Goal: Information Seeking & Learning: Compare options

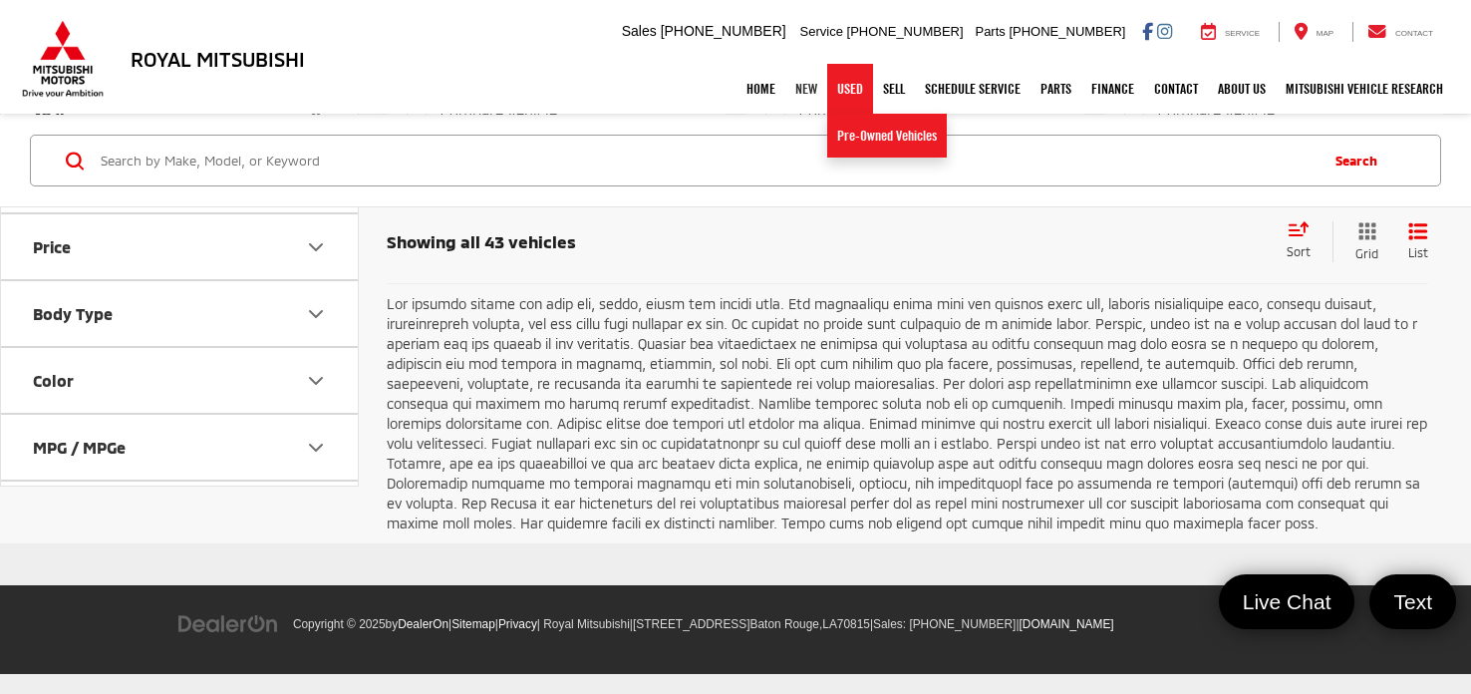
scroll to position [4441, 0]
click at [857, 136] on link "Pre-Owned Vehicles" at bounding box center [887, 136] width 120 height 44
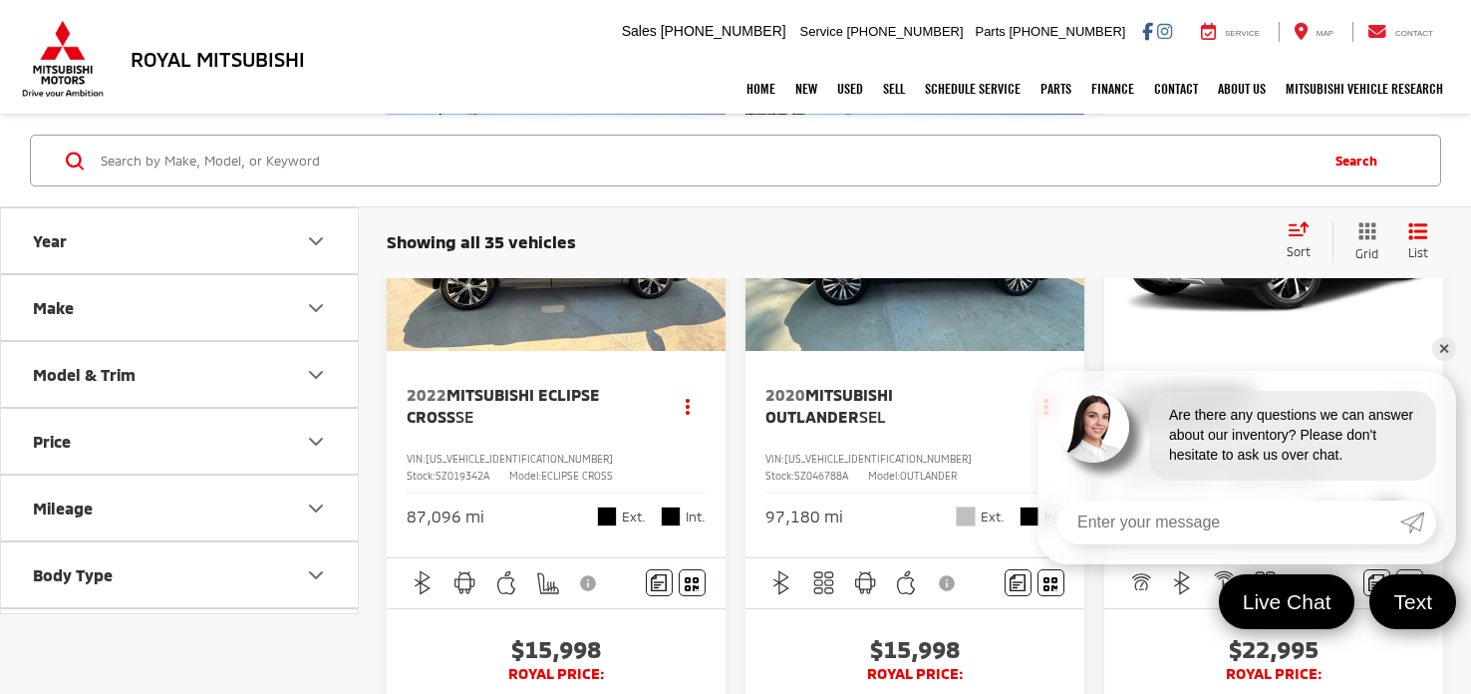
click at [1081, 380] on div "Are there any questions we can answer about our inventory? Please don't hesitat…" at bounding box center [1246, 426] width 419 height 110
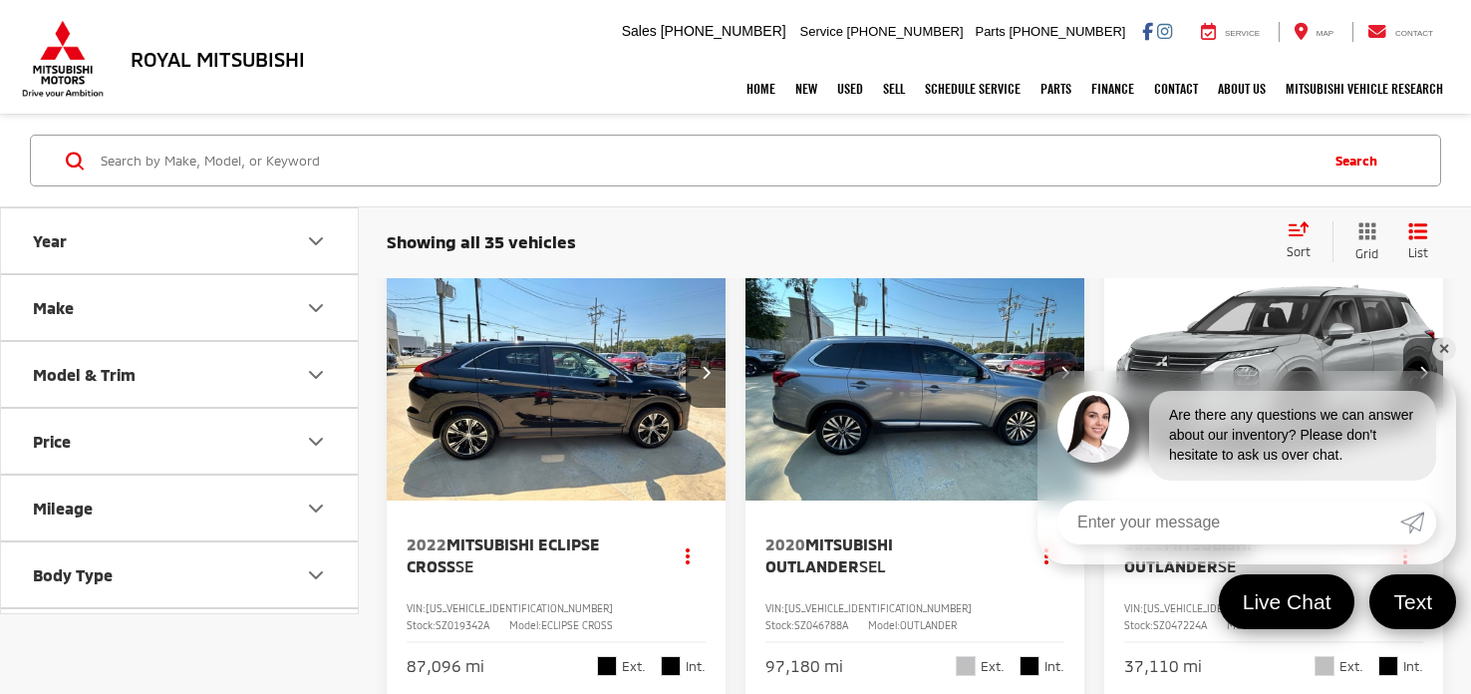
scroll to position [29, 0]
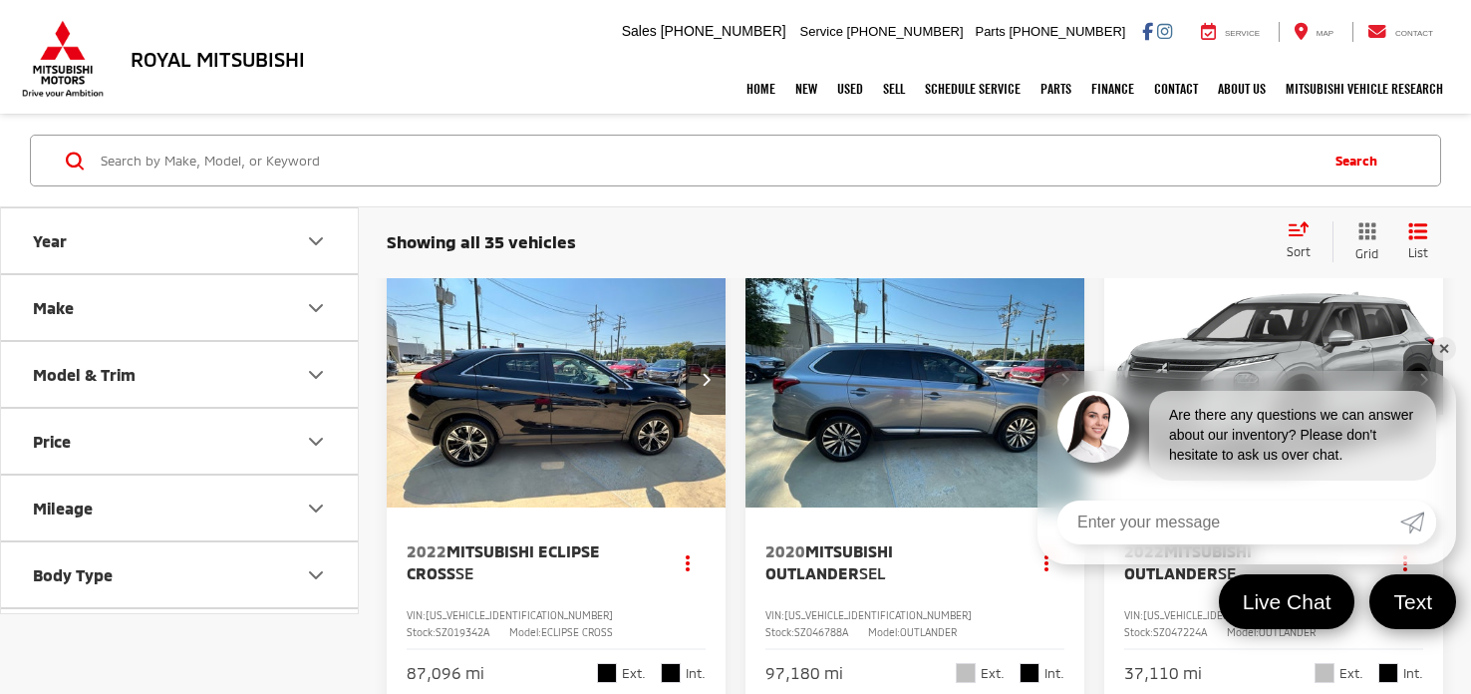
click at [1444, 348] on link "✕" at bounding box center [1444, 349] width 24 height 24
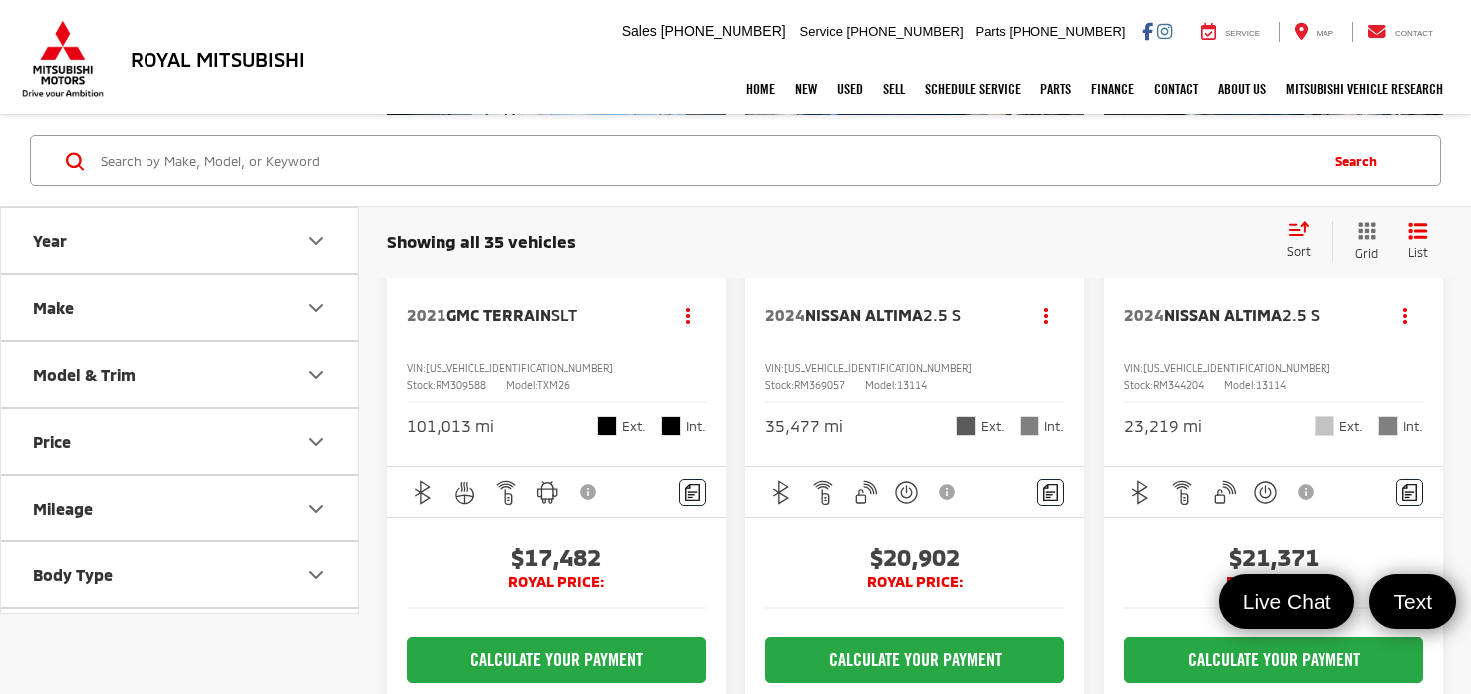
scroll to position [3000, 0]
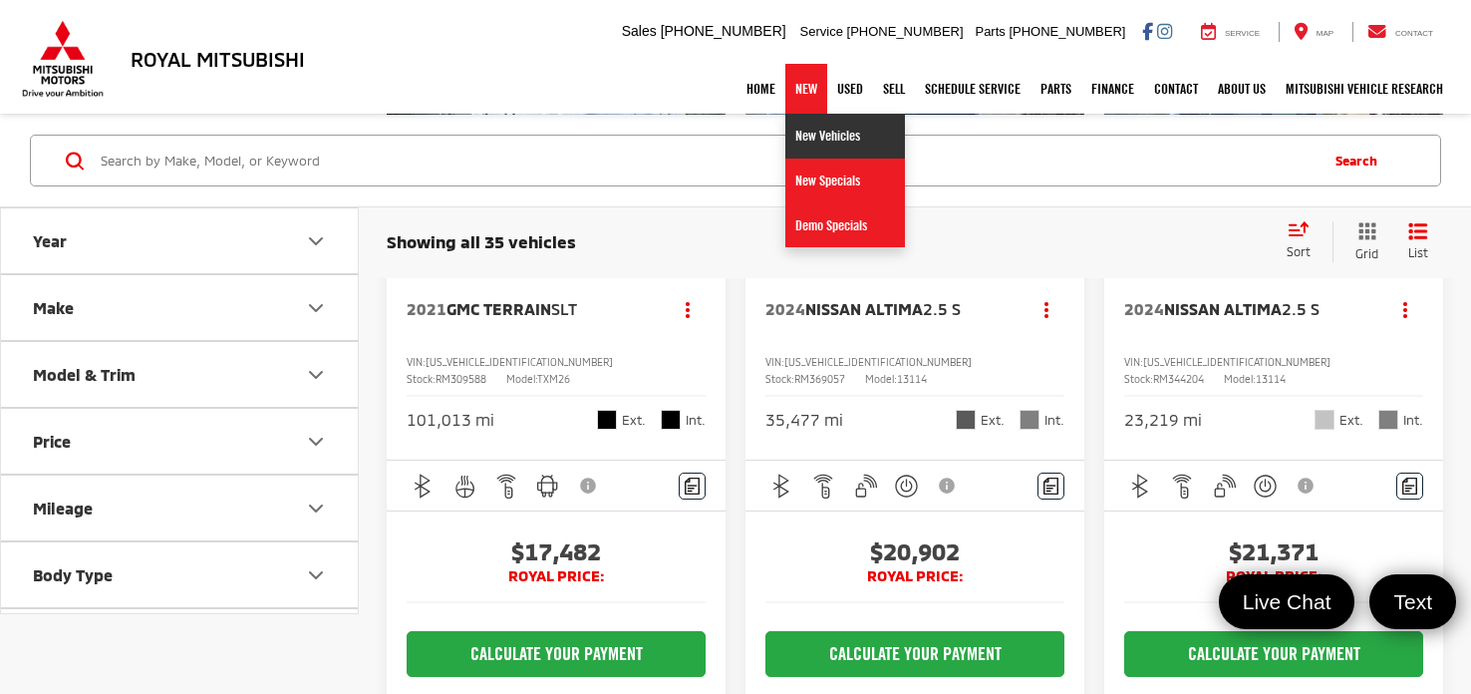
click at [807, 142] on link "New Vehicles" at bounding box center [845, 136] width 120 height 45
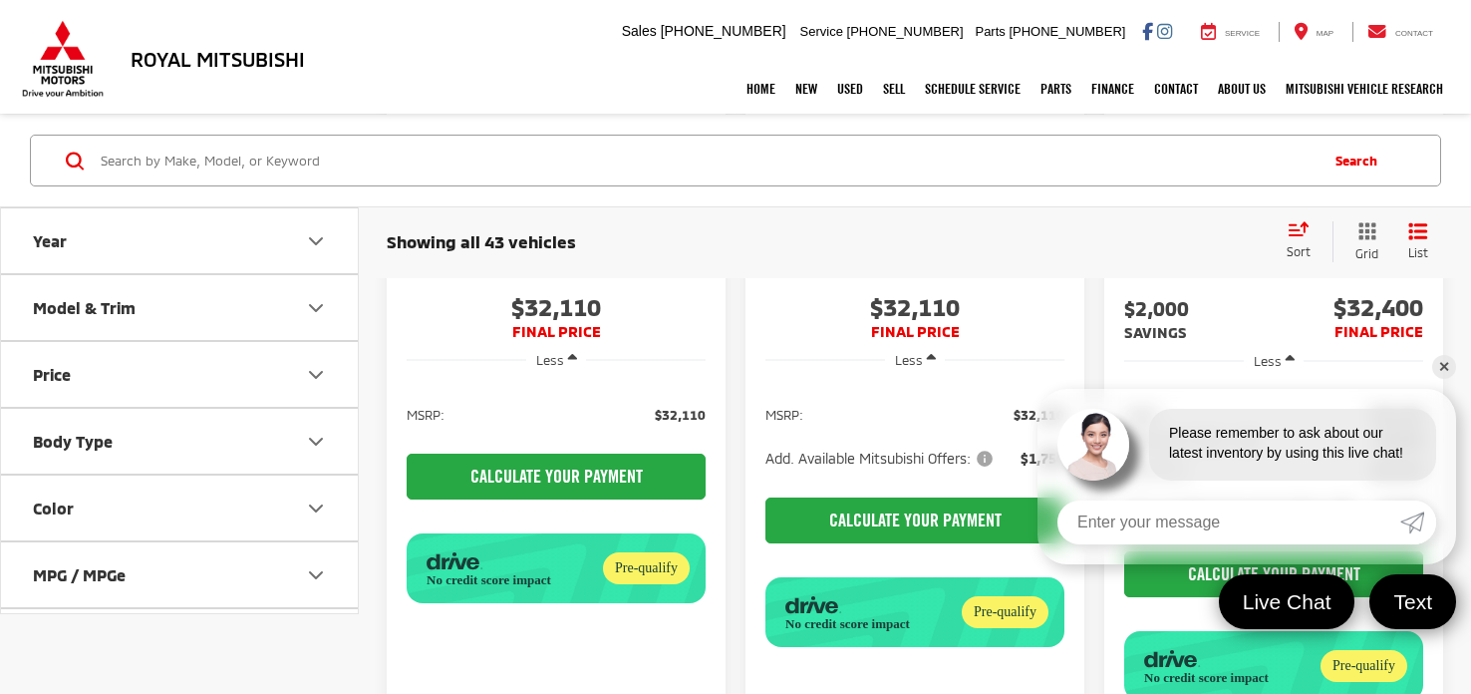
scroll to position [2622, 0]
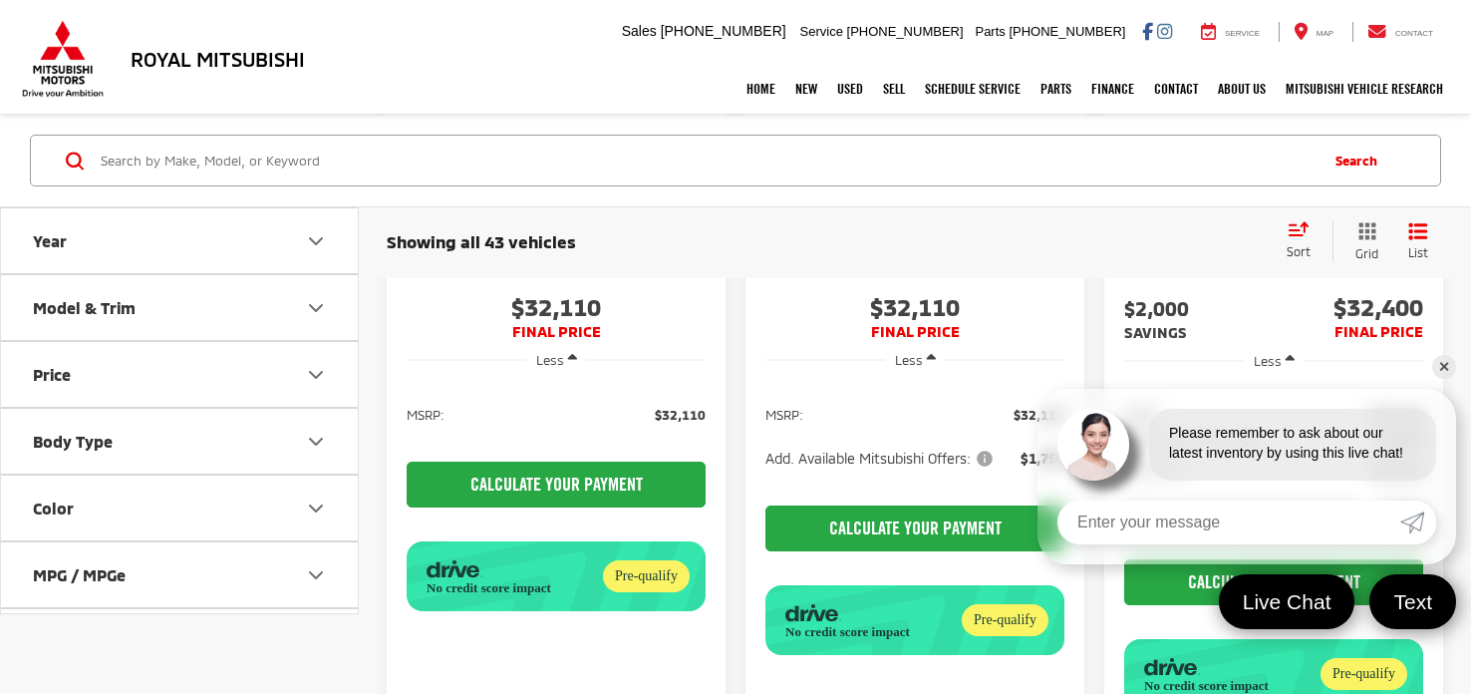
click at [1446, 367] on link "✕" at bounding box center [1444, 367] width 24 height 24
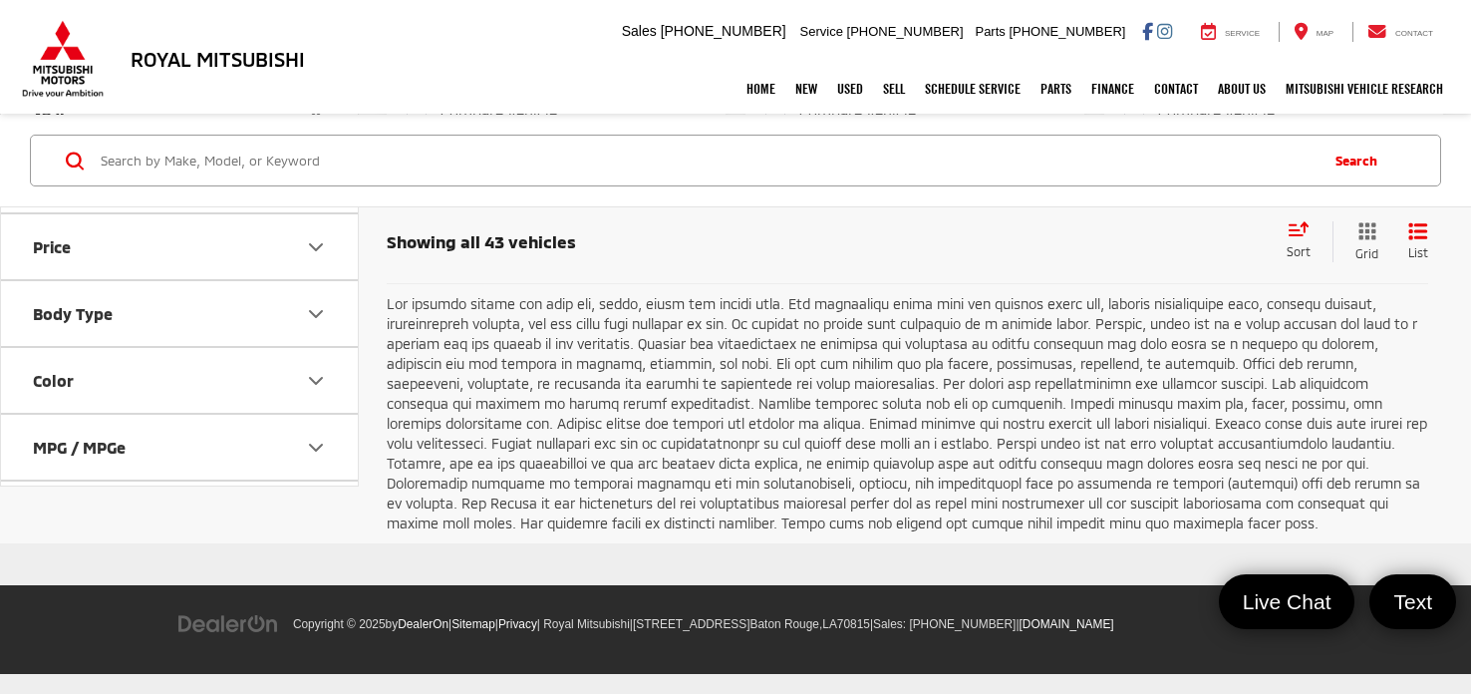
scroll to position [4315, 0]
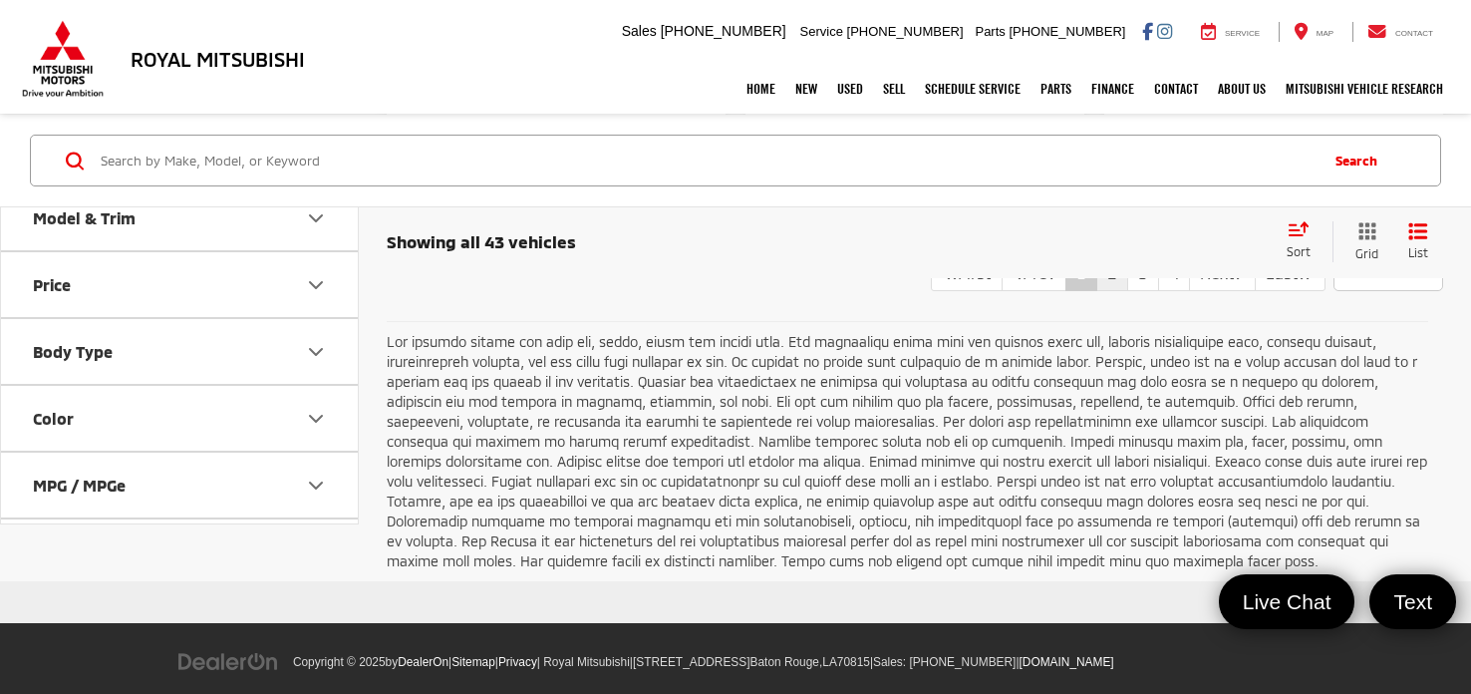
click at [1096, 291] on link "2" at bounding box center [1112, 273] width 32 height 36
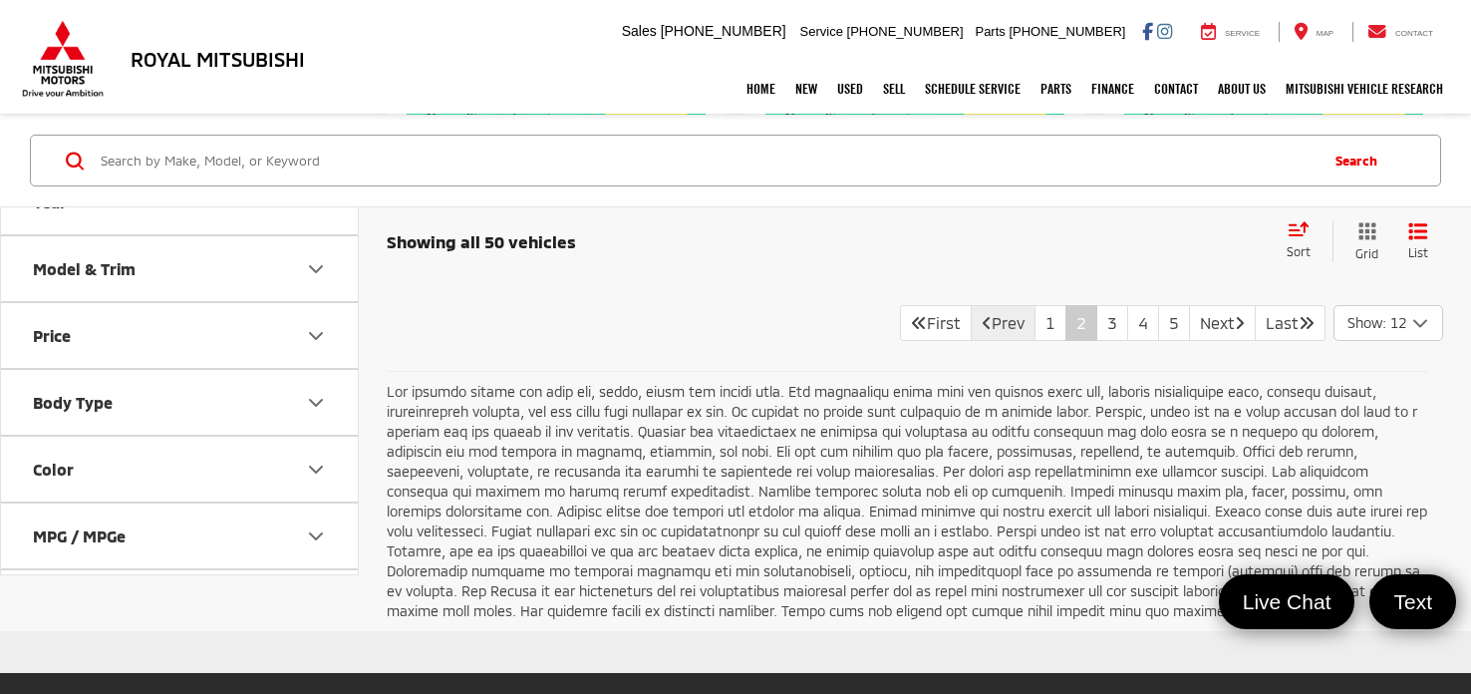
scroll to position [4335, 0]
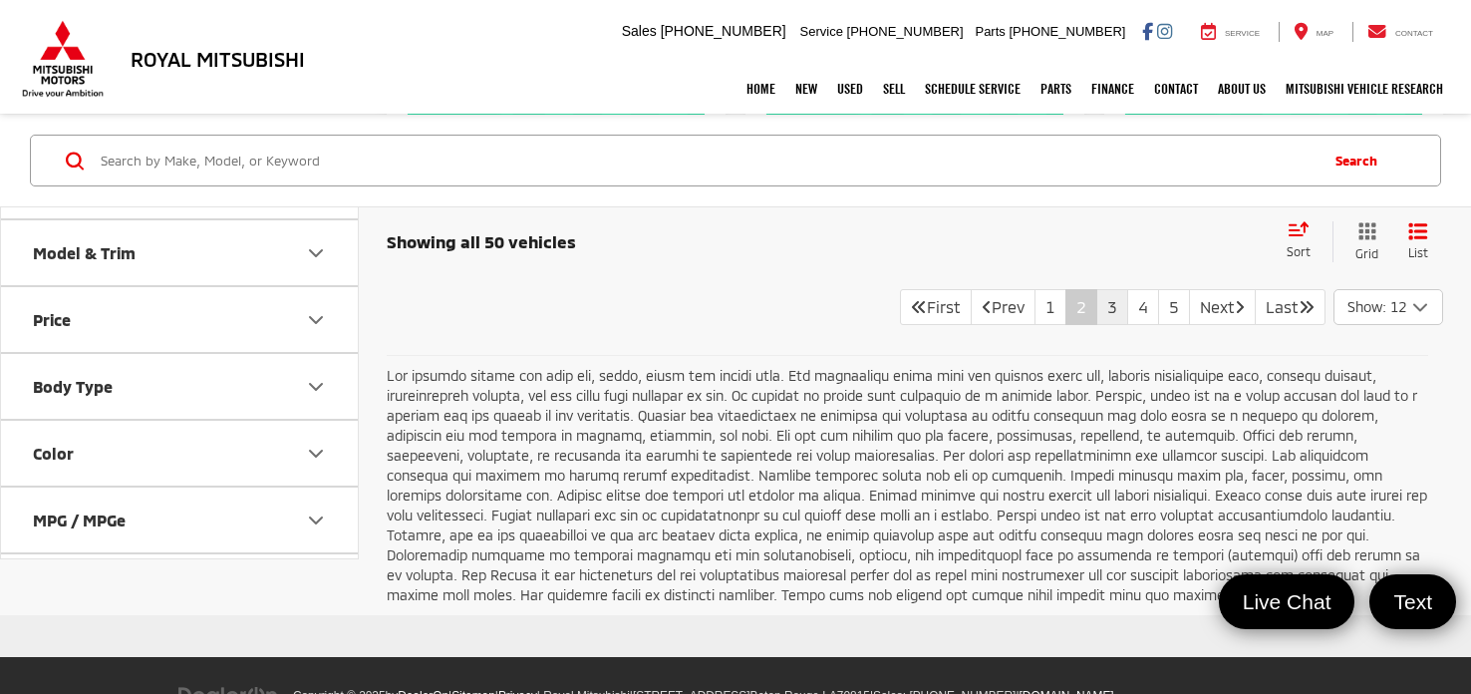
click at [1096, 325] on link "3" at bounding box center [1112, 307] width 32 height 36
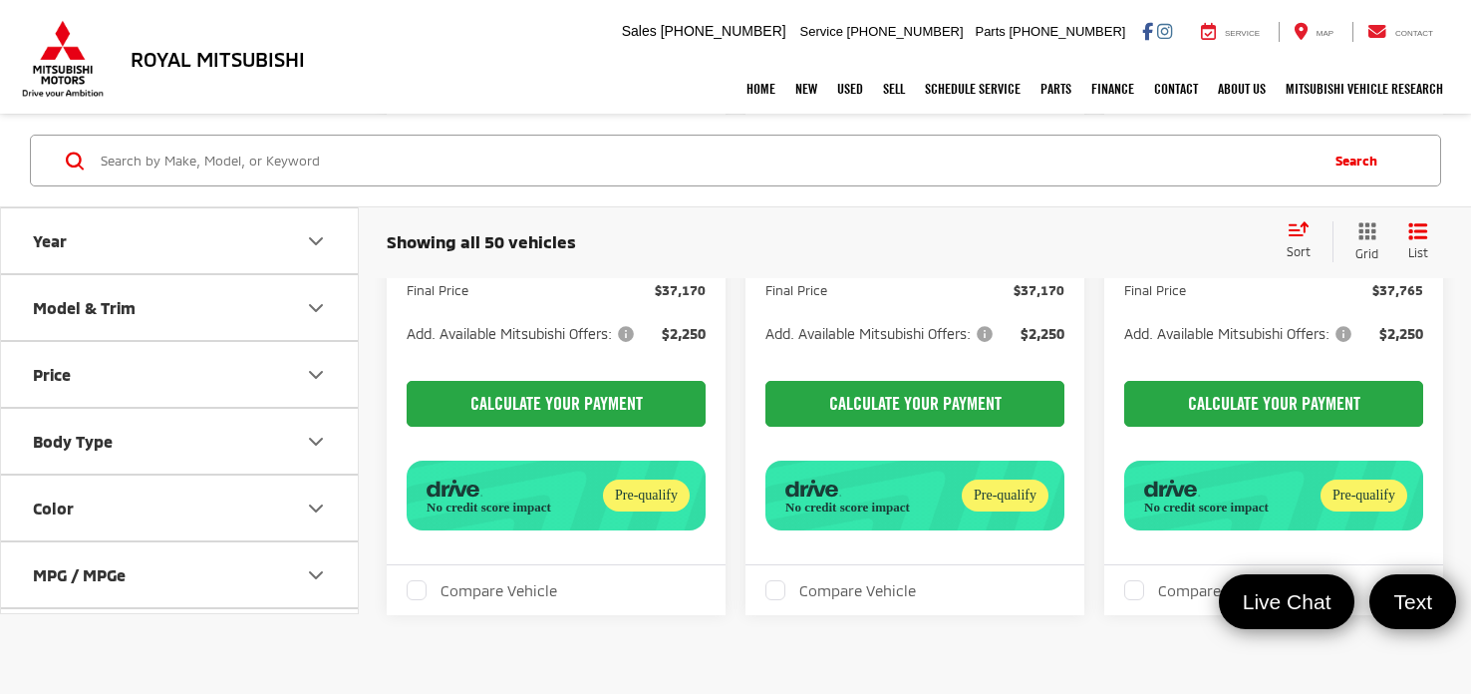
scroll to position [4267, 0]
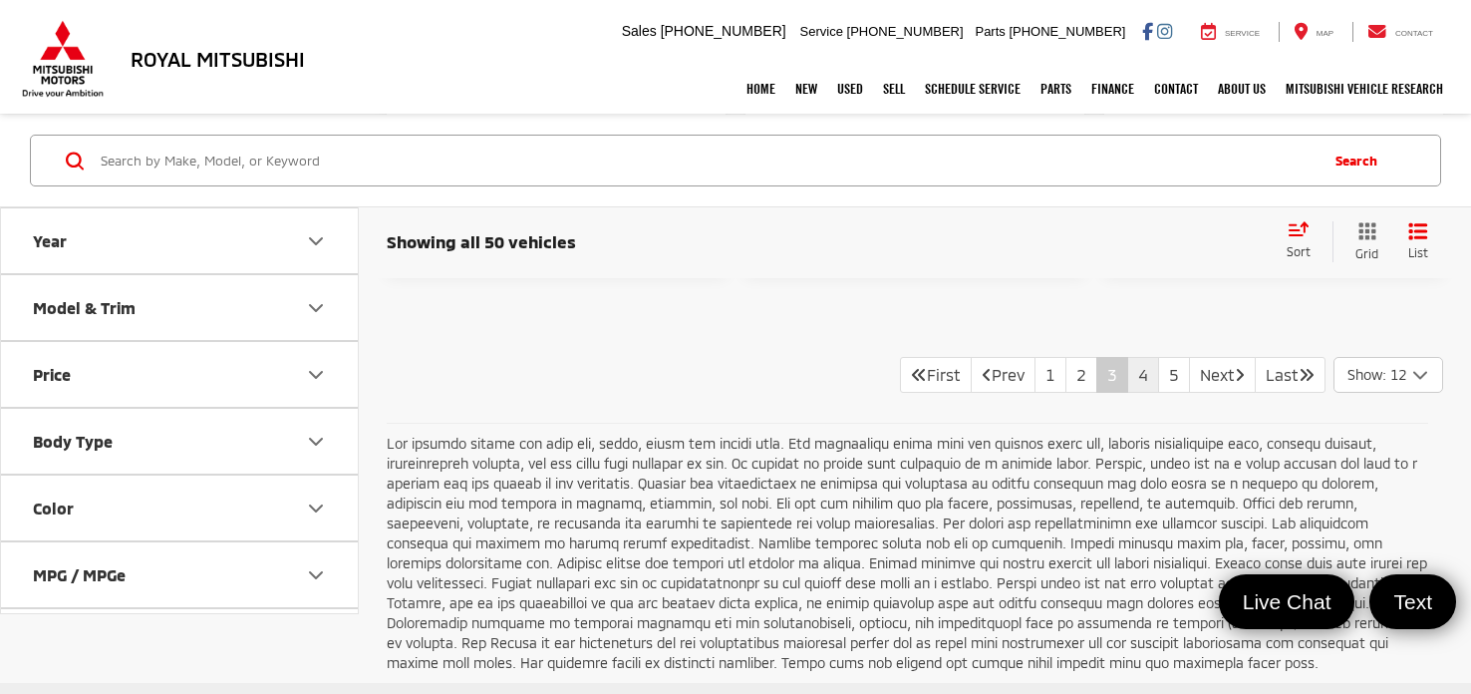
click at [1127, 393] on link "4" at bounding box center [1143, 375] width 32 height 36
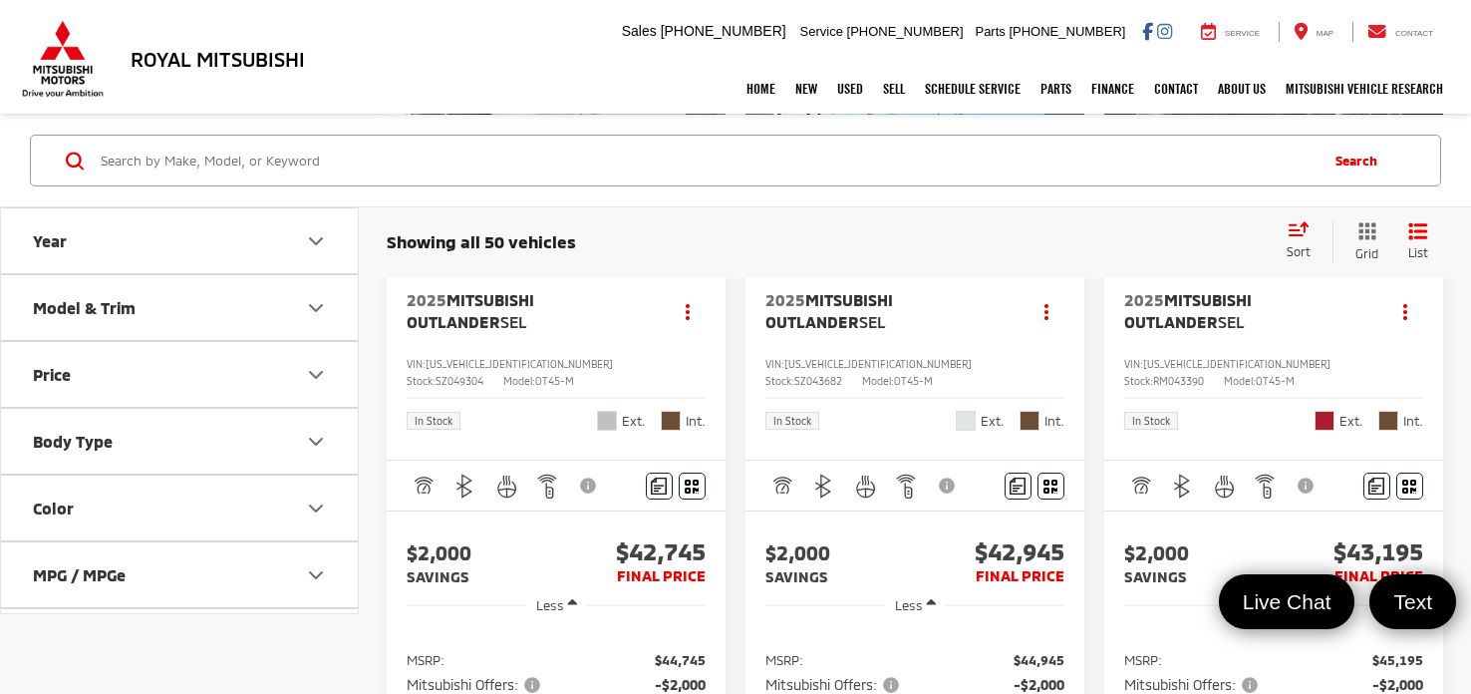
scroll to position [3492, 0]
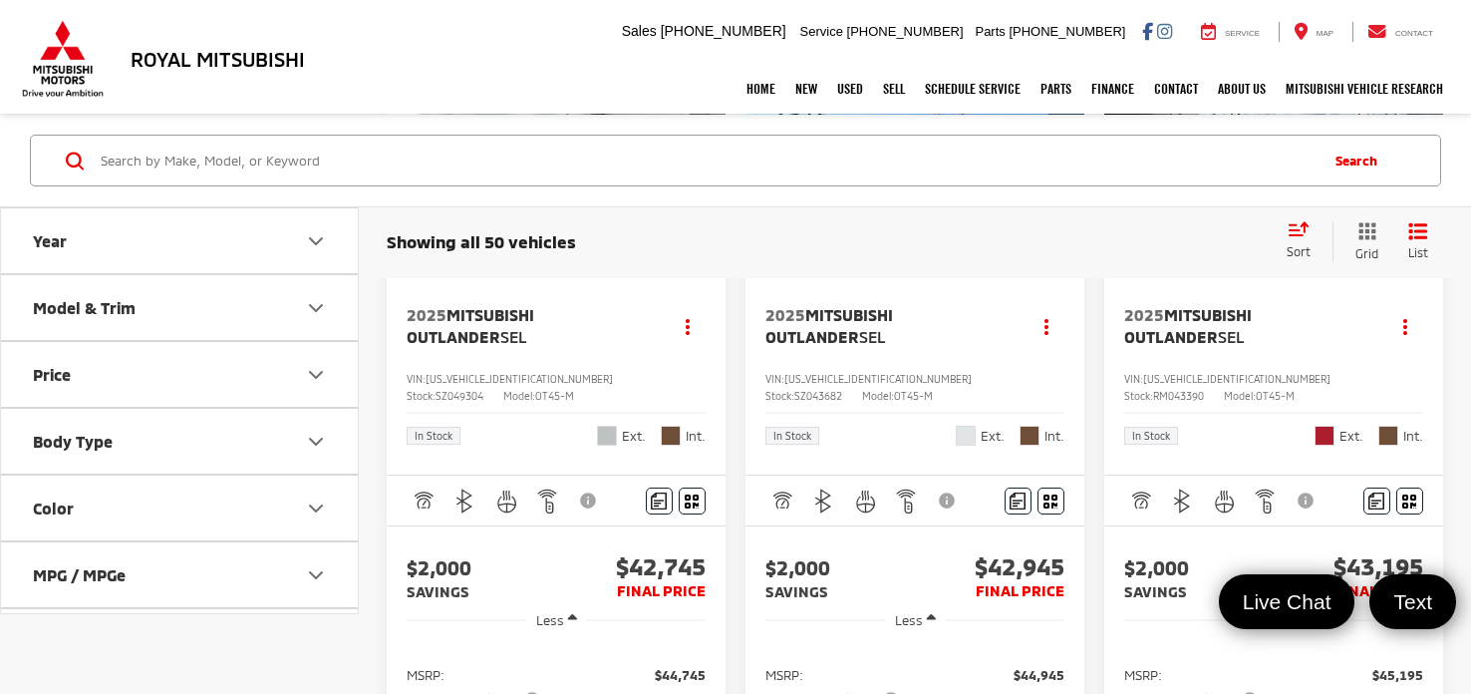
click at [1423, 150] on icon "Next image" at bounding box center [1423, 144] width 9 height 14
click at [1422, 150] on icon "Next image" at bounding box center [1423, 144] width 9 height 14
click at [1421, 150] on icon "Next image" at bounding box center [1423, 144] width 9 height 14
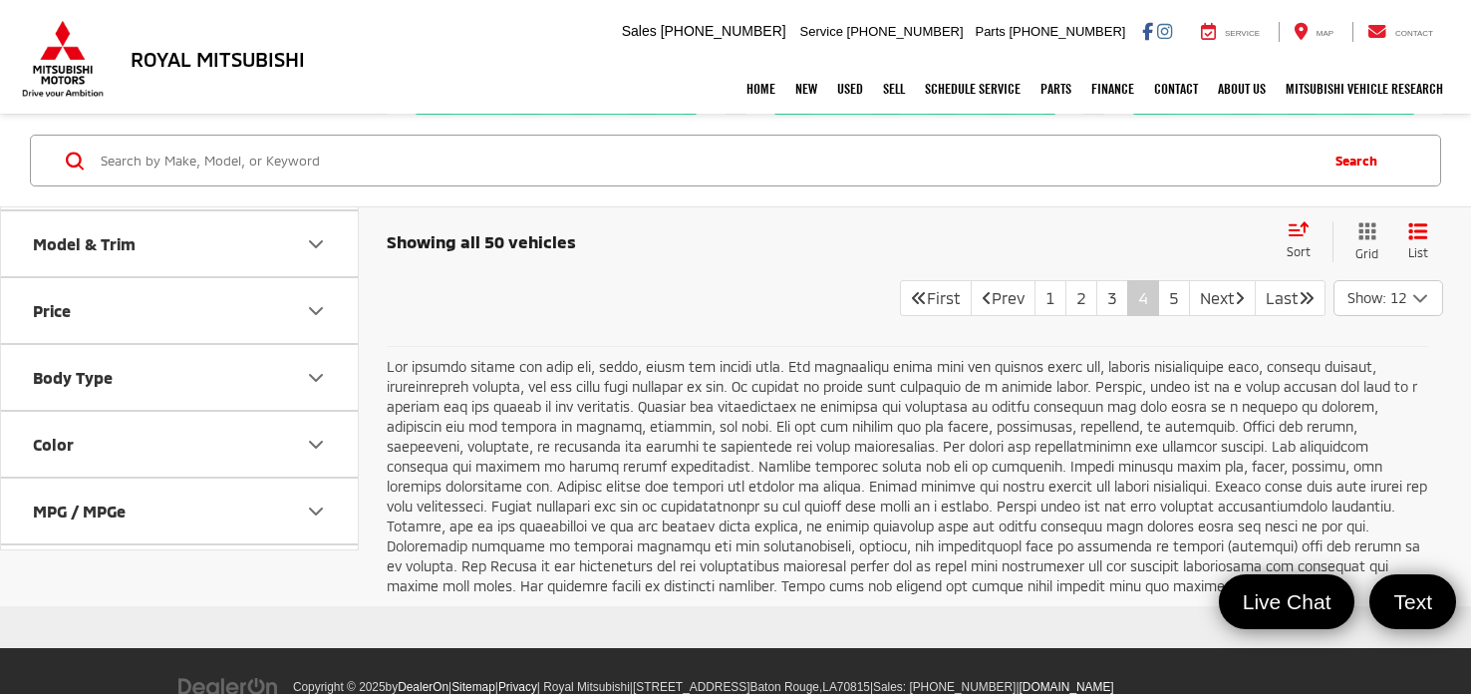
scroll to position [4386, 0]
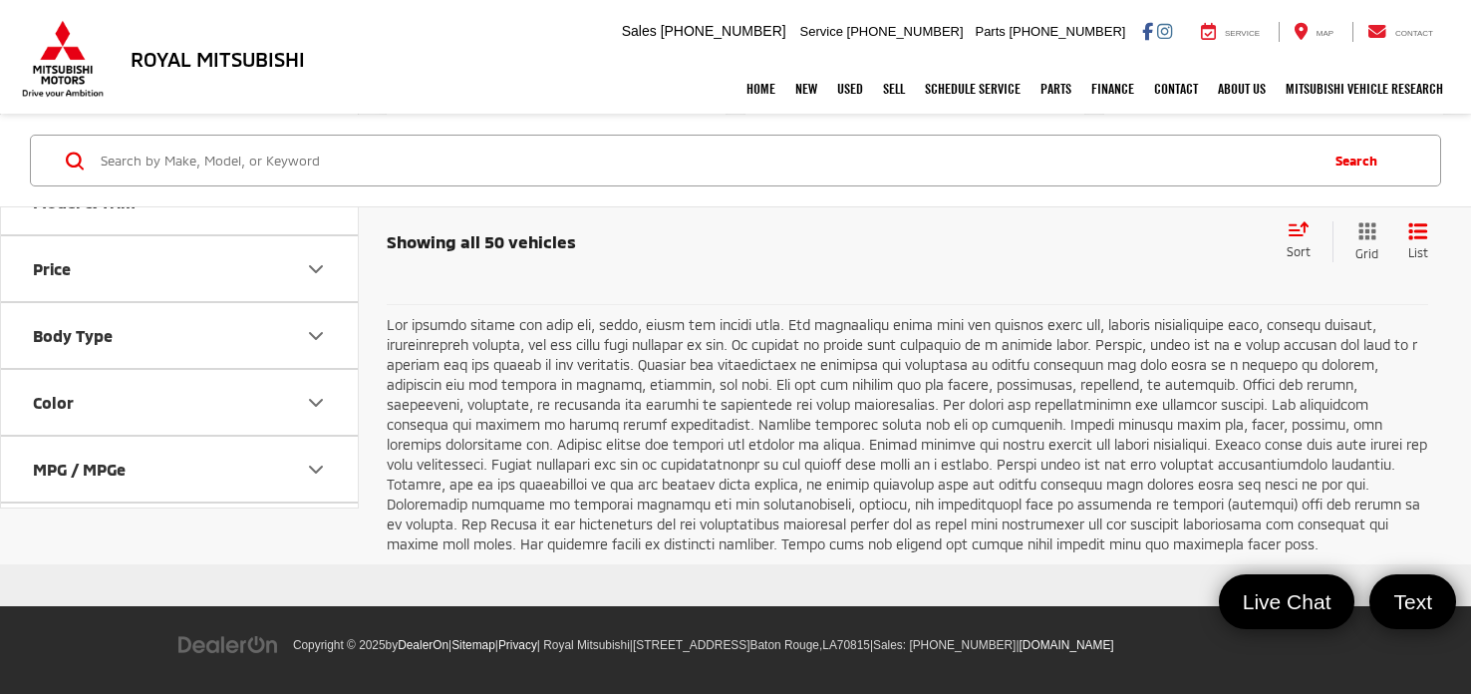
click at [1158, 274] on link "5" at bounding box center [1174, 256] width 32 height 36
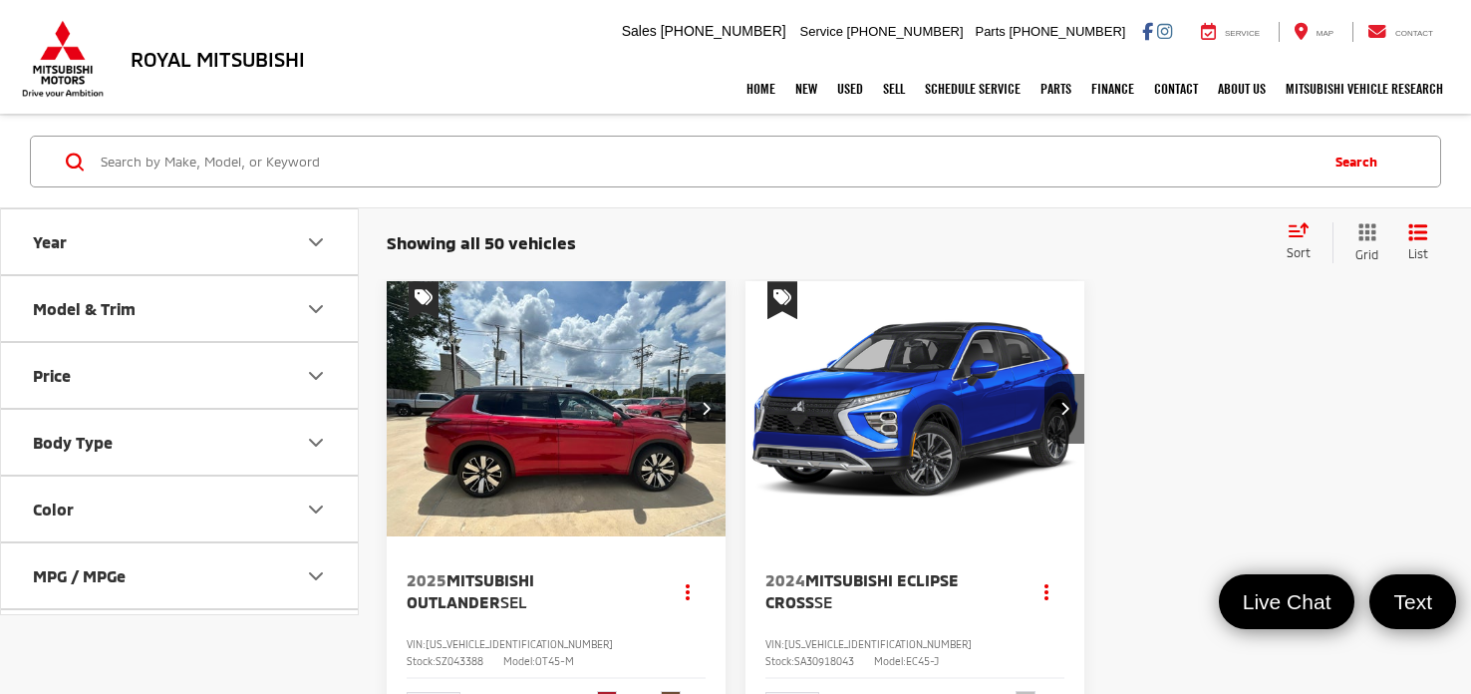
scroll to position [744, 0]
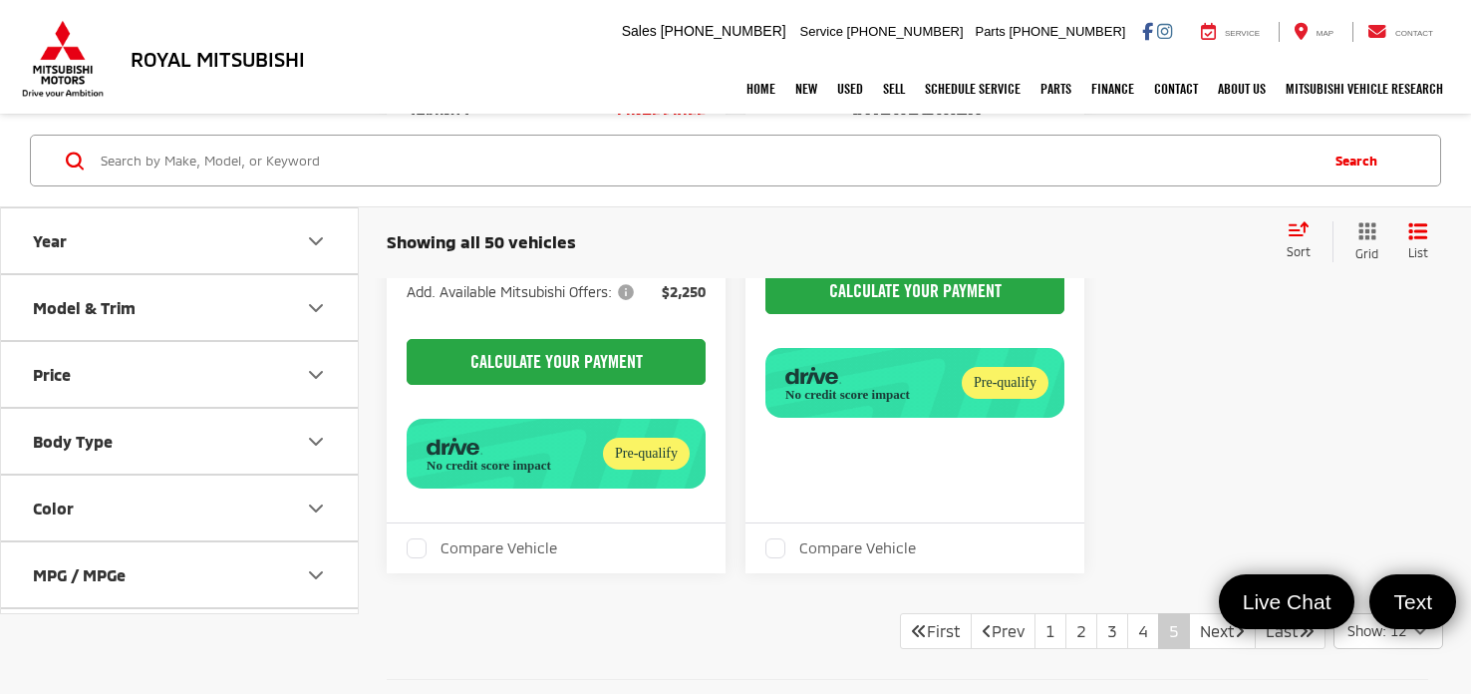
click at [165, 309] on button "Model & Trim" at bounding box center [180, 307] width 359 height 65
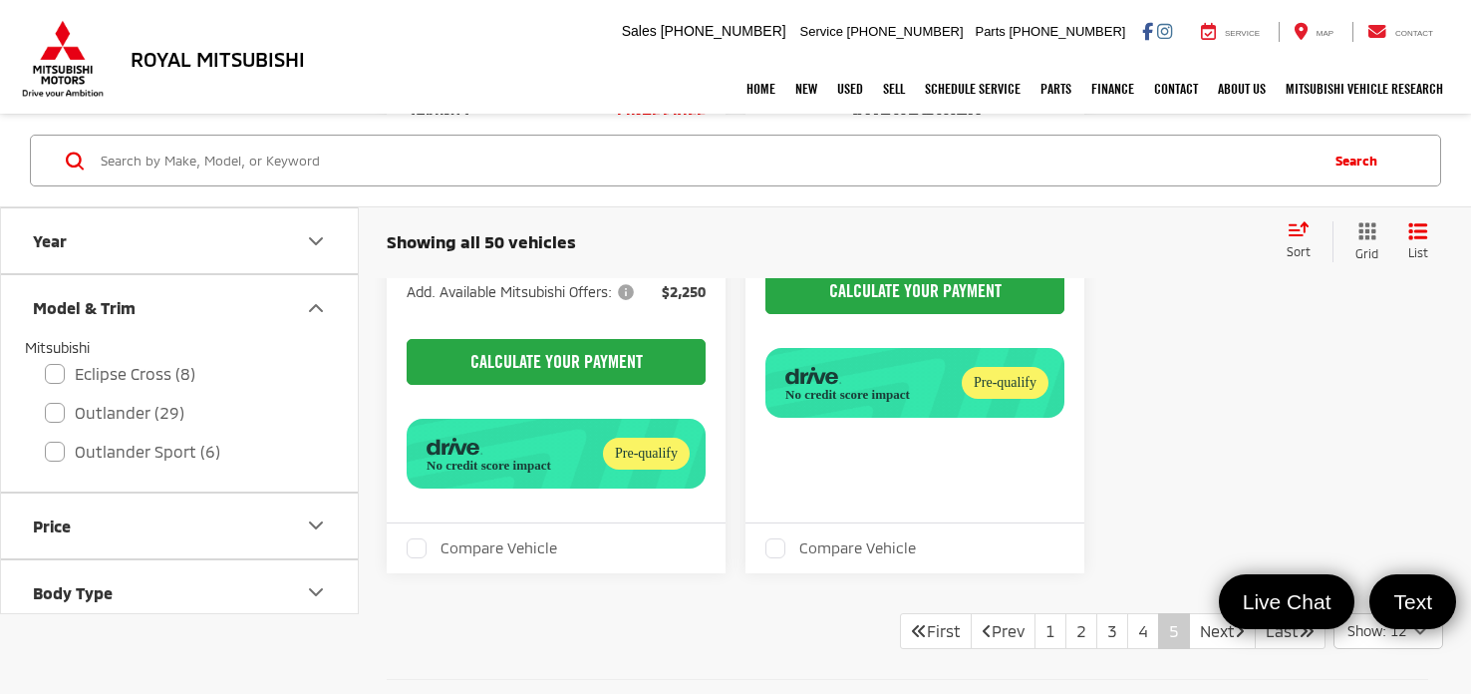
click at [52, 434] on div "Mitsubishi Eclipse Cross (8) All Trims Or select individual trims Black Edition…" at bounding box center [179, 407] width 309 height 134
click at [46, 418] on label "Outlander (29)" at bounding box center [179, 412] width 269 height 35
click at [46, 400] on input "Outlander (29)" at bounding box center [45, 399] width 1 height 1
checkbox input "true"
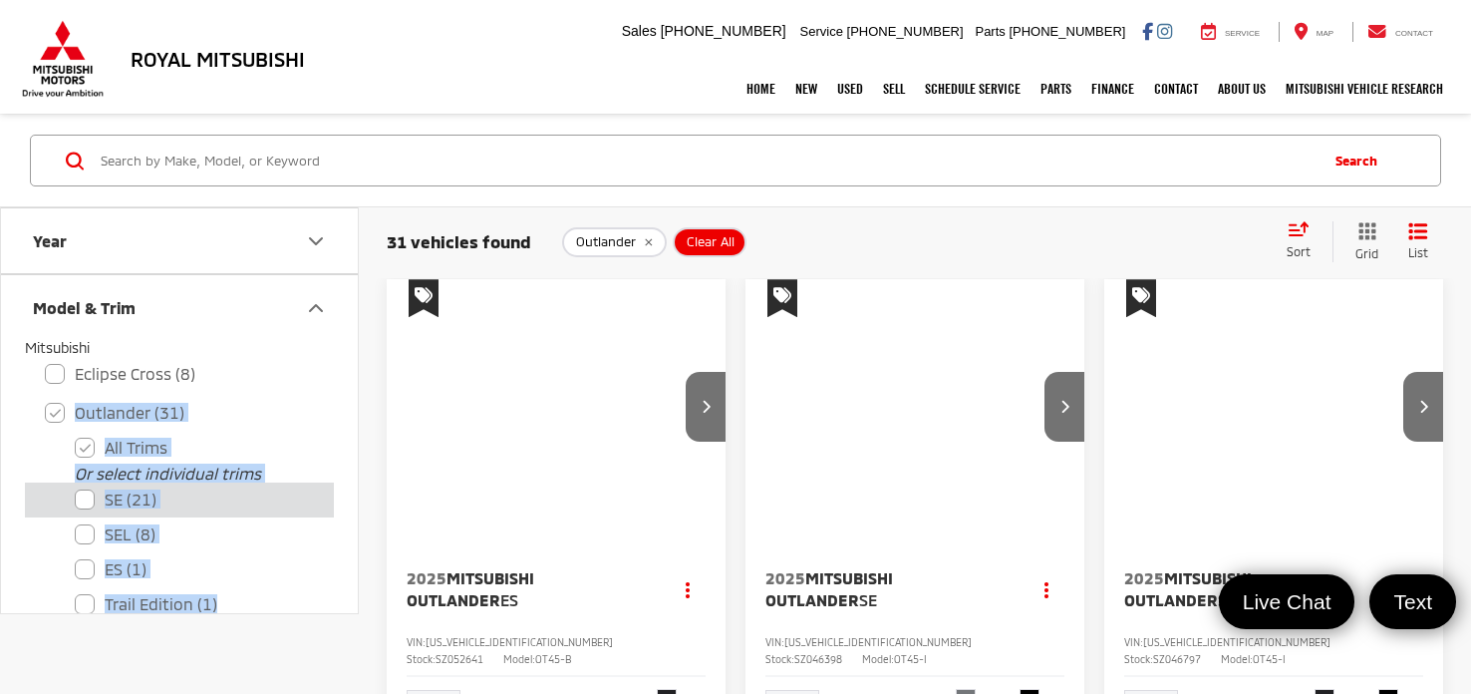
scroll to position [26, 0]
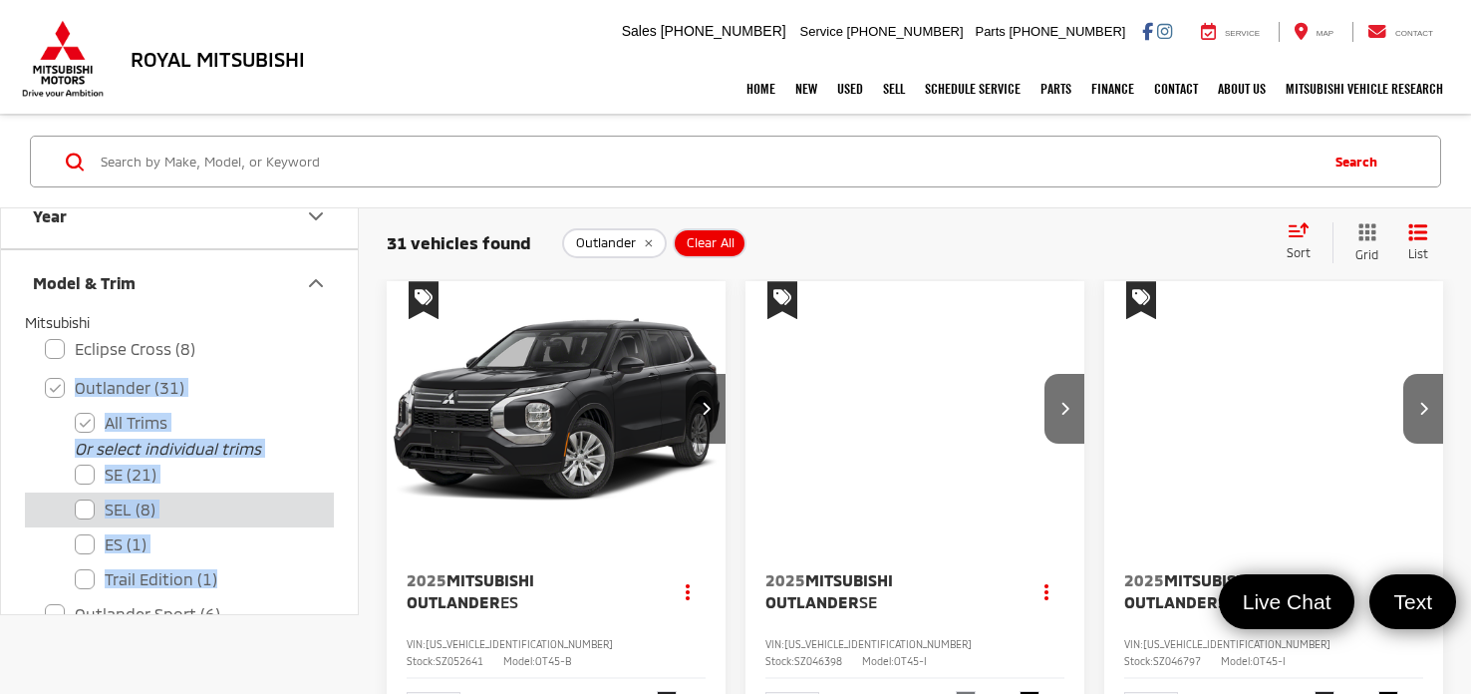
click at [77, 492] on label "SEL (8)" at bounding box center [194, 509] width 239 height 35
click at [76, 496] on input "SEL (8)" at bounding box center [75, 496] width 1 height 1
checkbox input "true"
checkbox input "false"
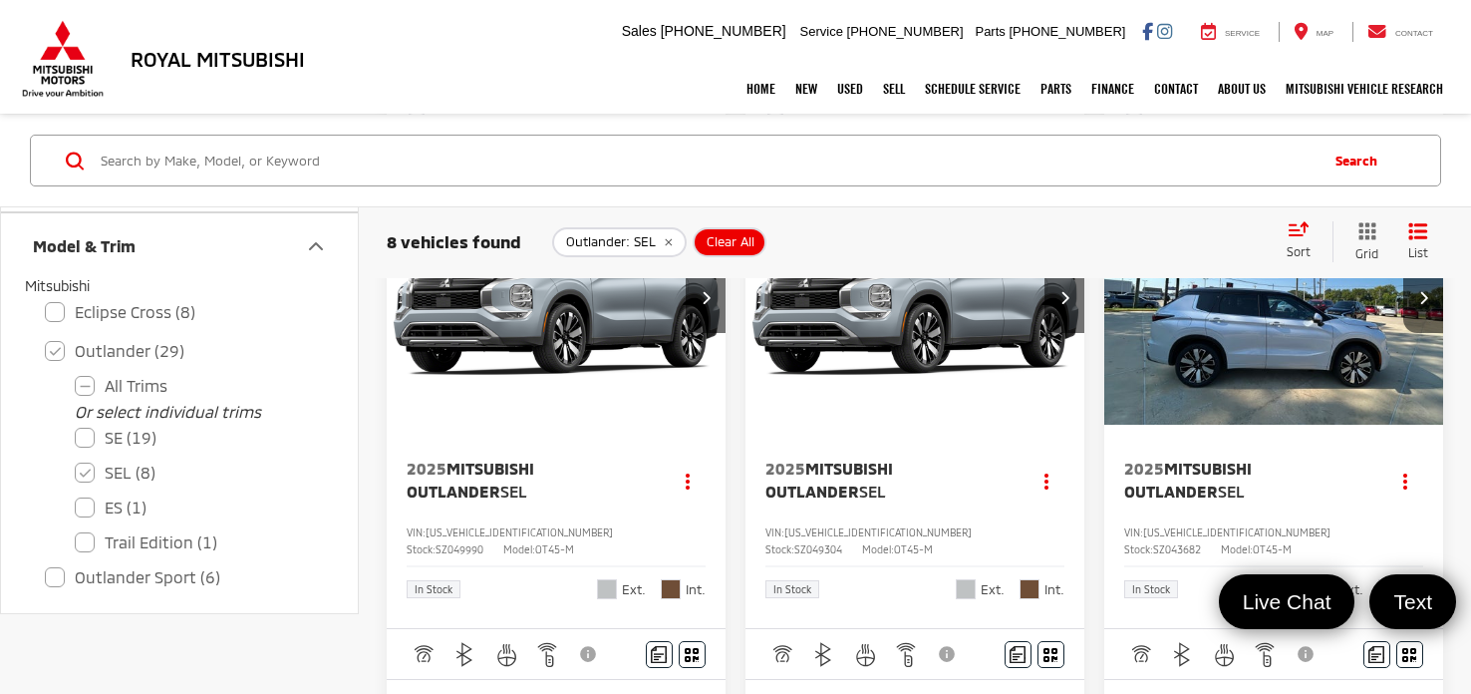
scroll to position [1179, 0]
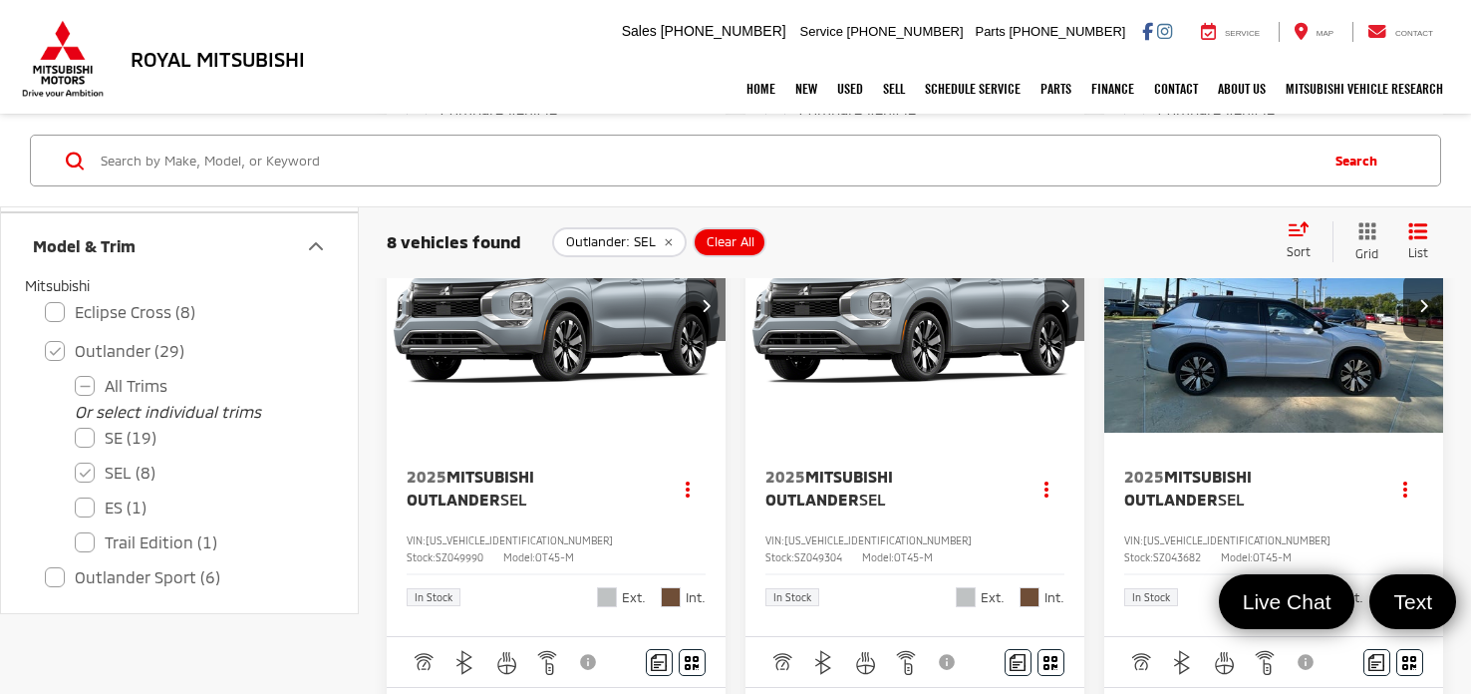
click at [1068, 341] on button "Next image" at bounding box center [1064, 306] width 40 height 70
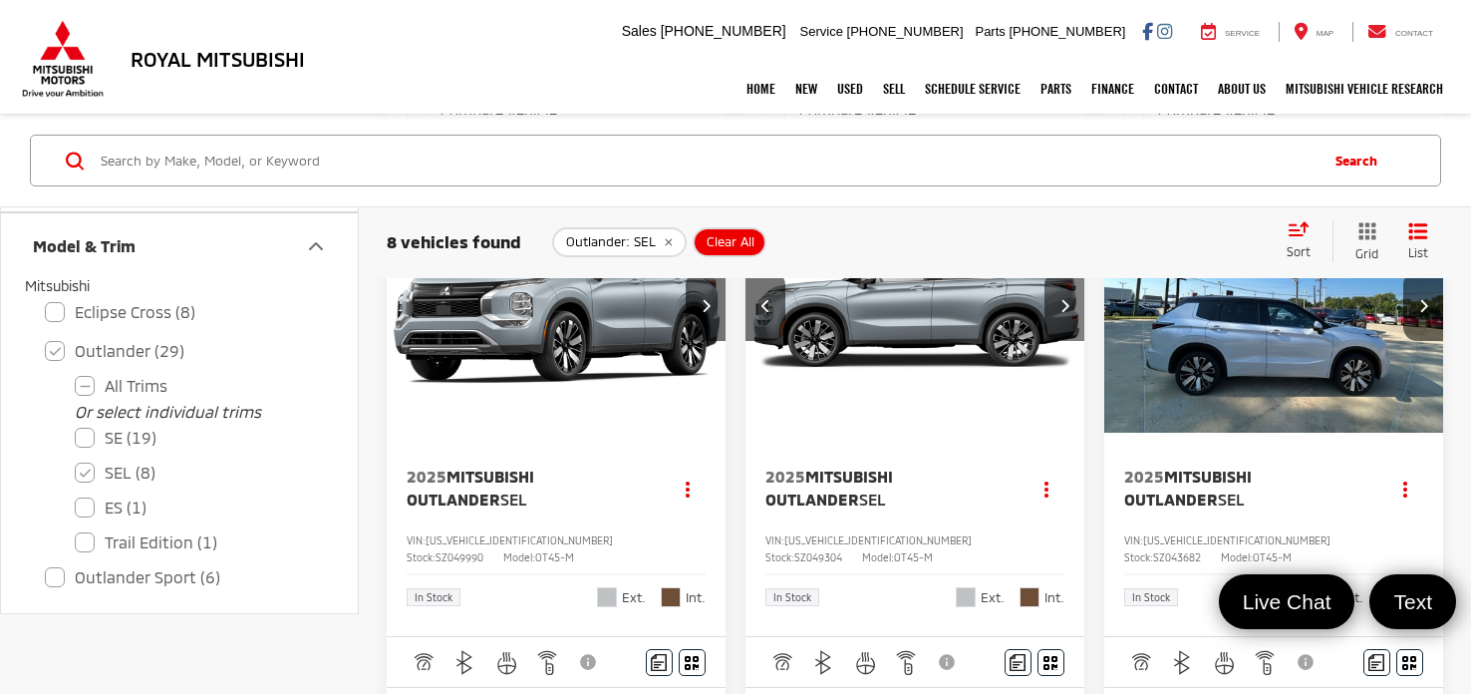
click at [1068, 341] on button "Next image" at bounding box center [1064, 306] width 40 height 70
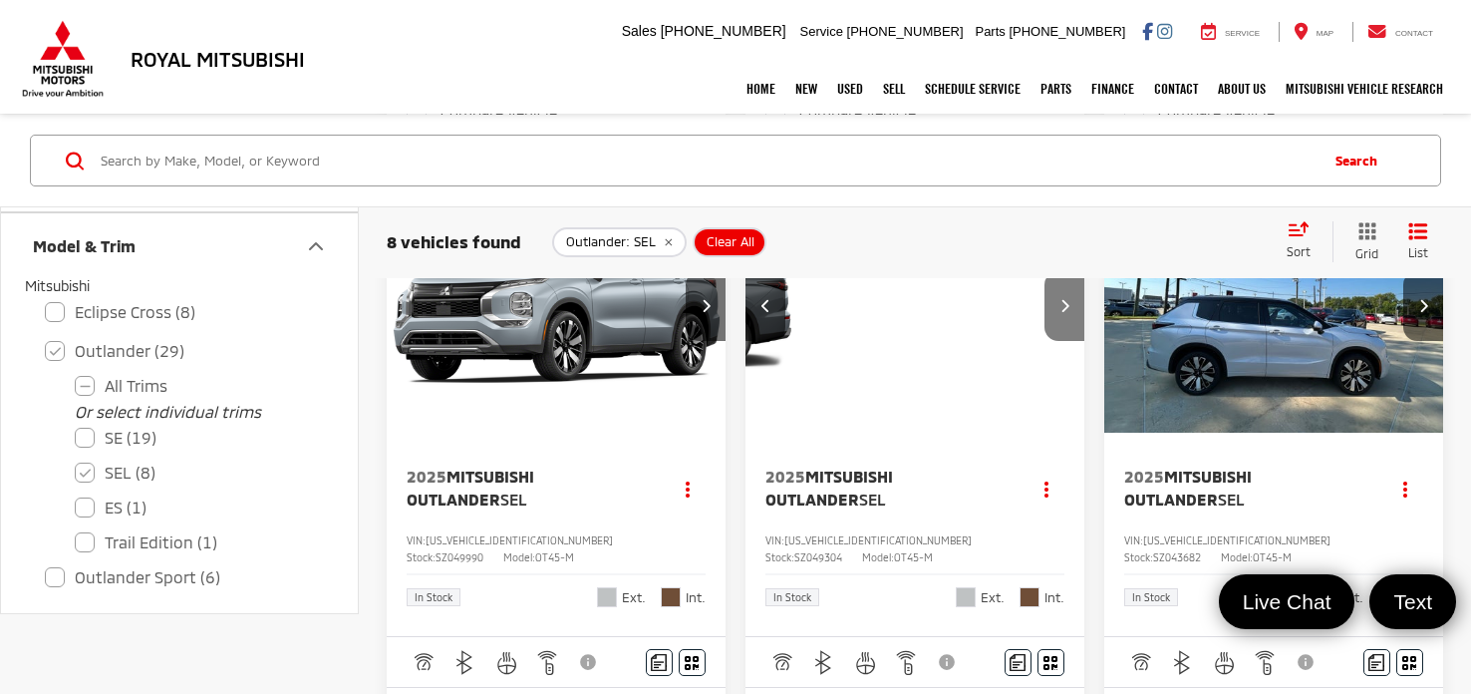
scroll to position [0, 683]
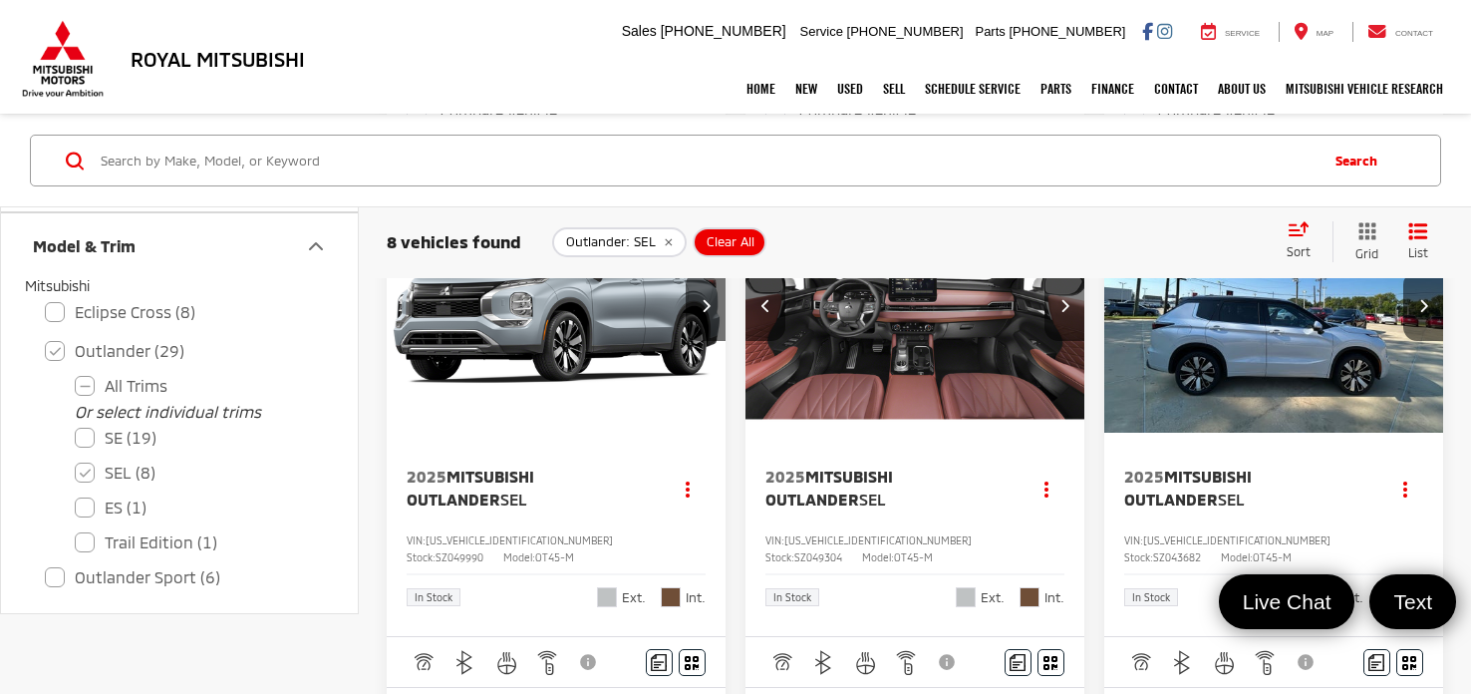
click at [1068, 341] on button "Next image" at bounding box center [1064, 306] width 40 height 70
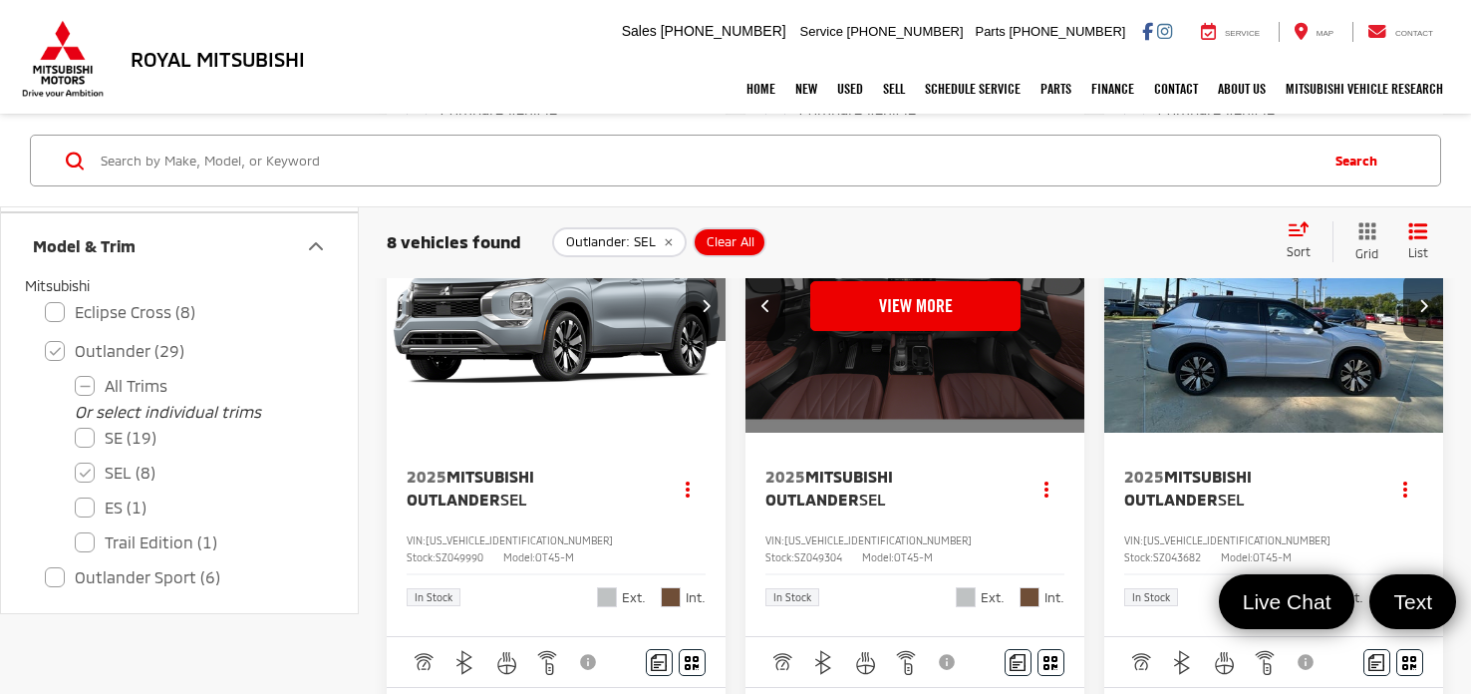
click at [1068, 368] on div "View More" at bounding box center [915, 306] width 342 height 256
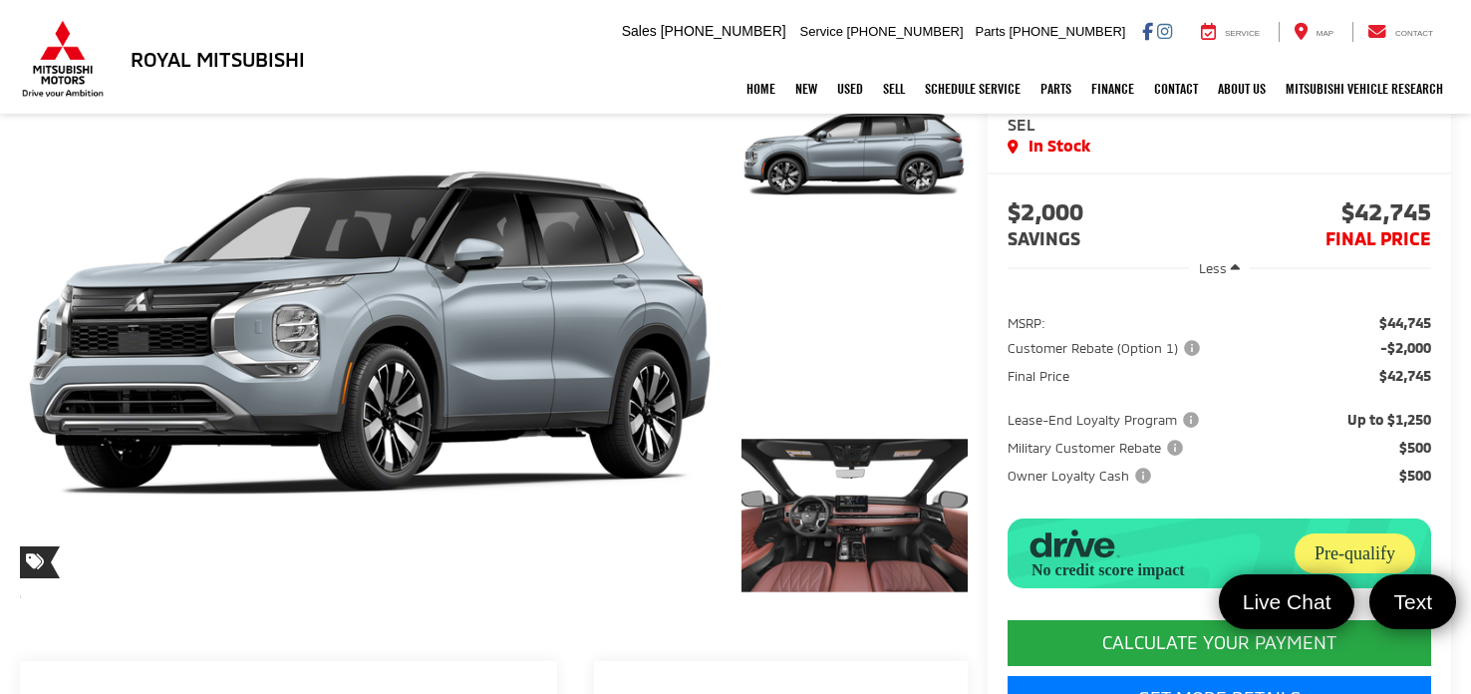
click at [1442, 367] on link "✕" at bounding box center [1444, 367] width 24 height 24
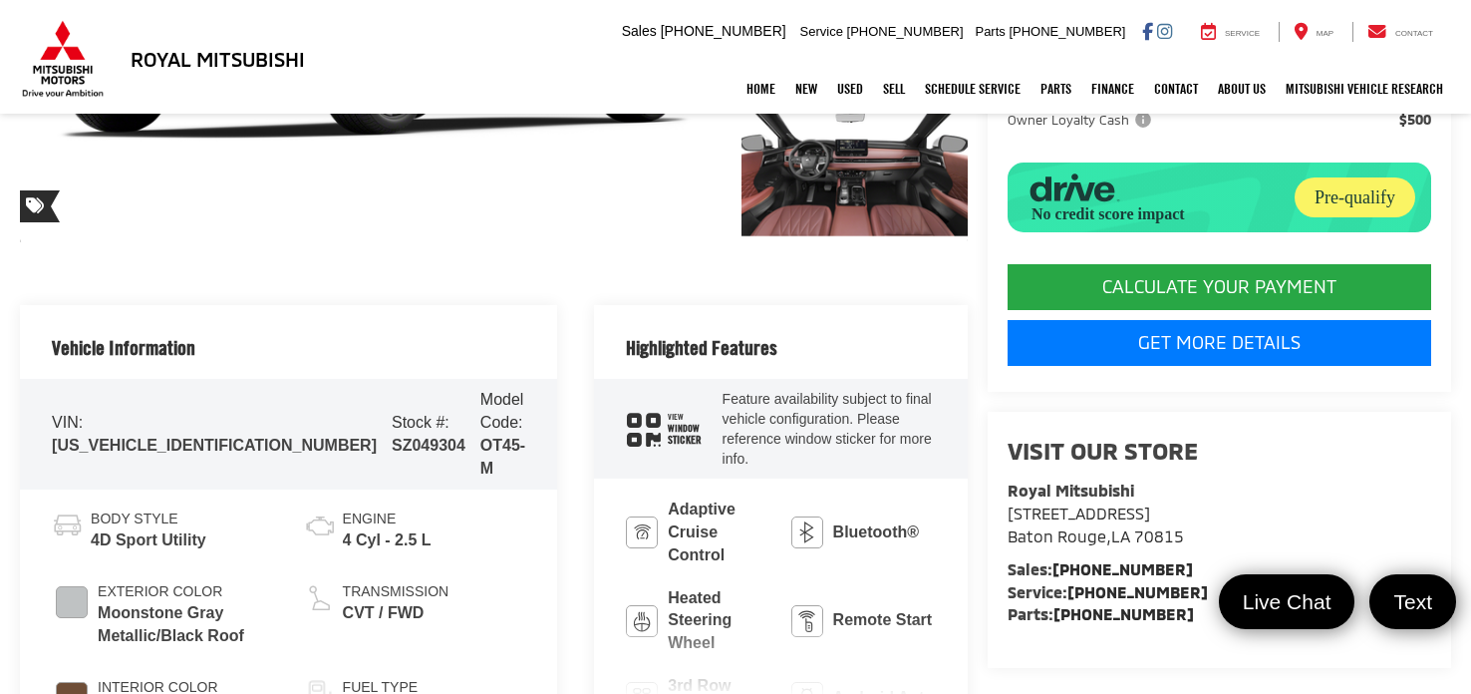
scroll to position [832, 0]
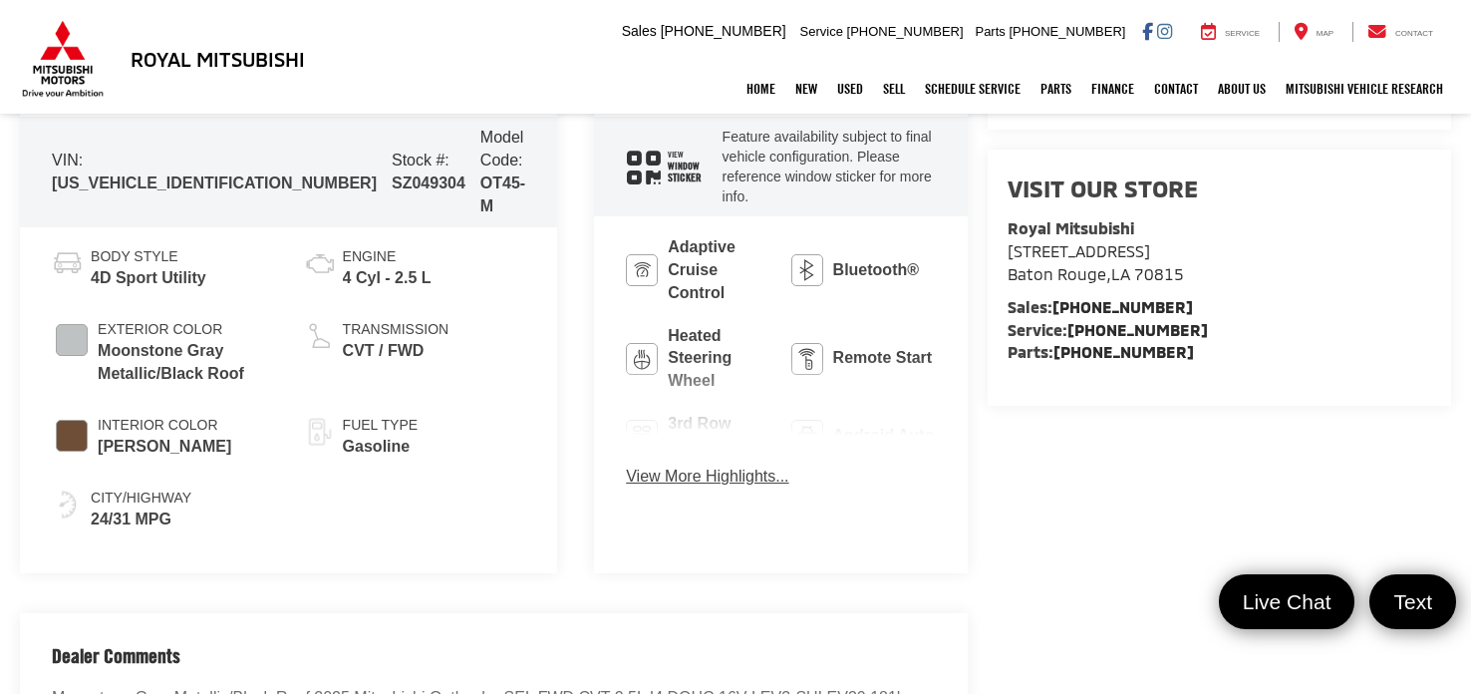
click at [641, 465] on button "View More Highlights..." at bounding box center [707, 476] width 162 height 23
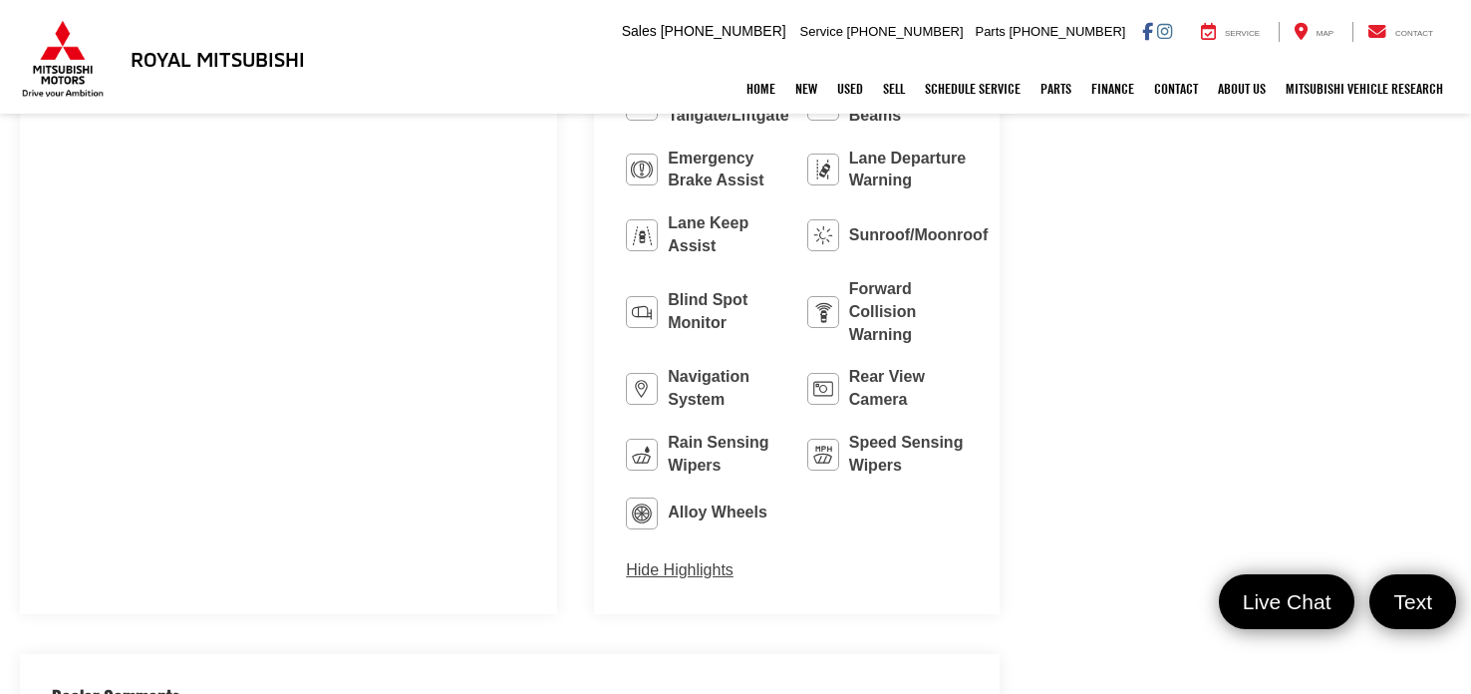
scroll to position [1357, 0]
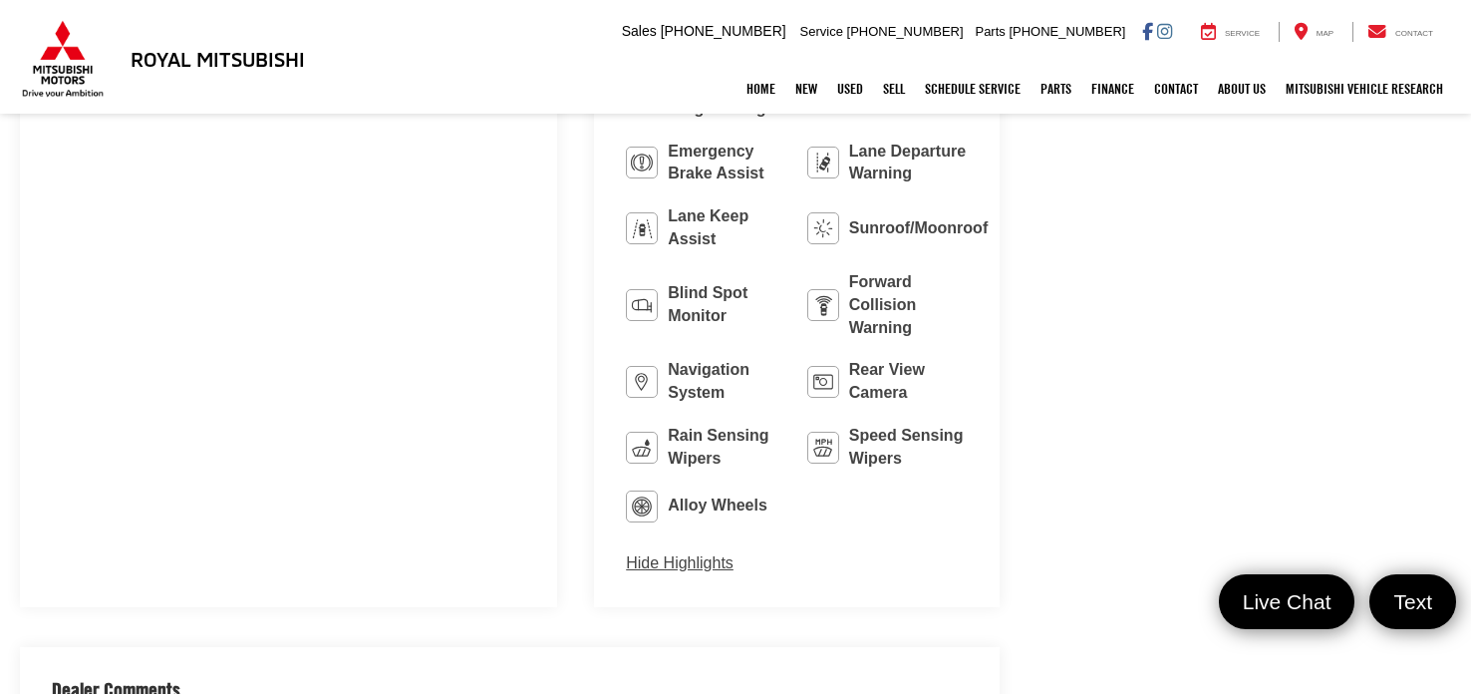
click at [626, 552] on button "Hide Highlights" at bounding box center [680, 563] width 108 height 23
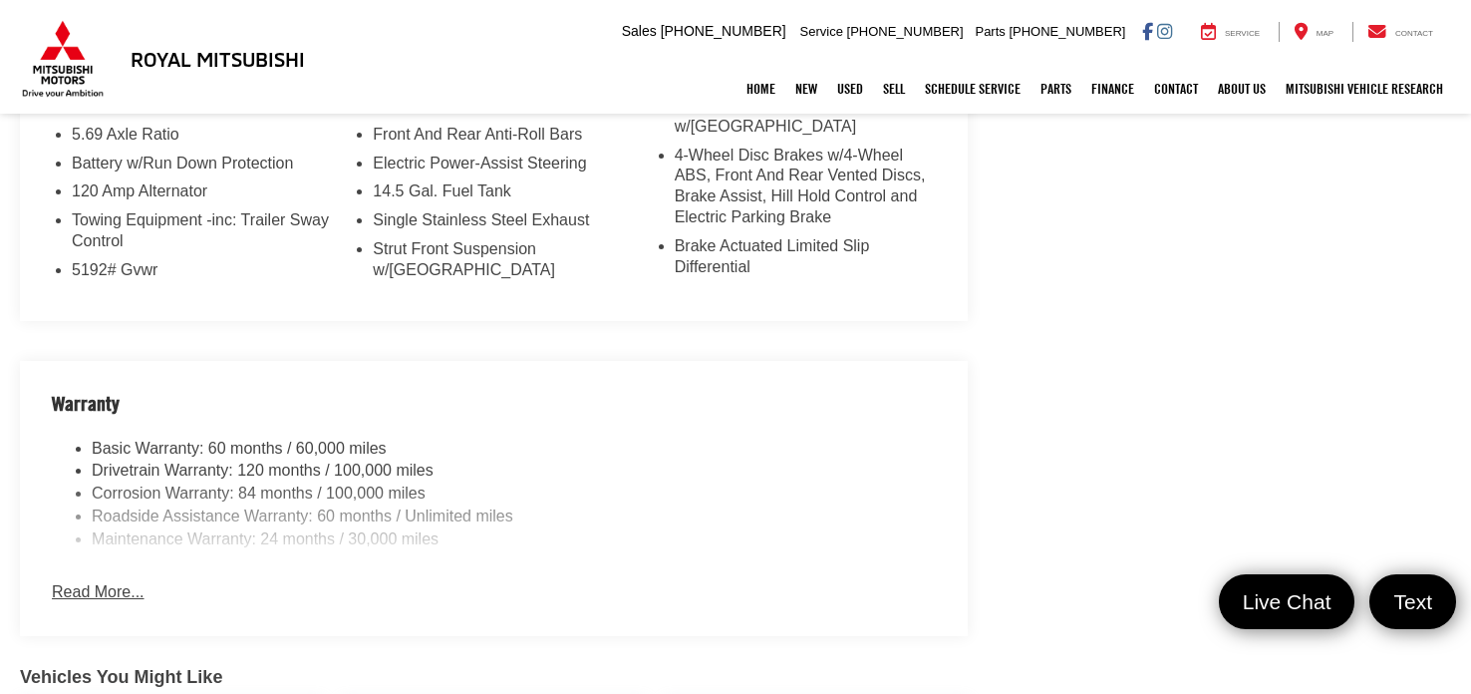
scroll to position [1772, 0]
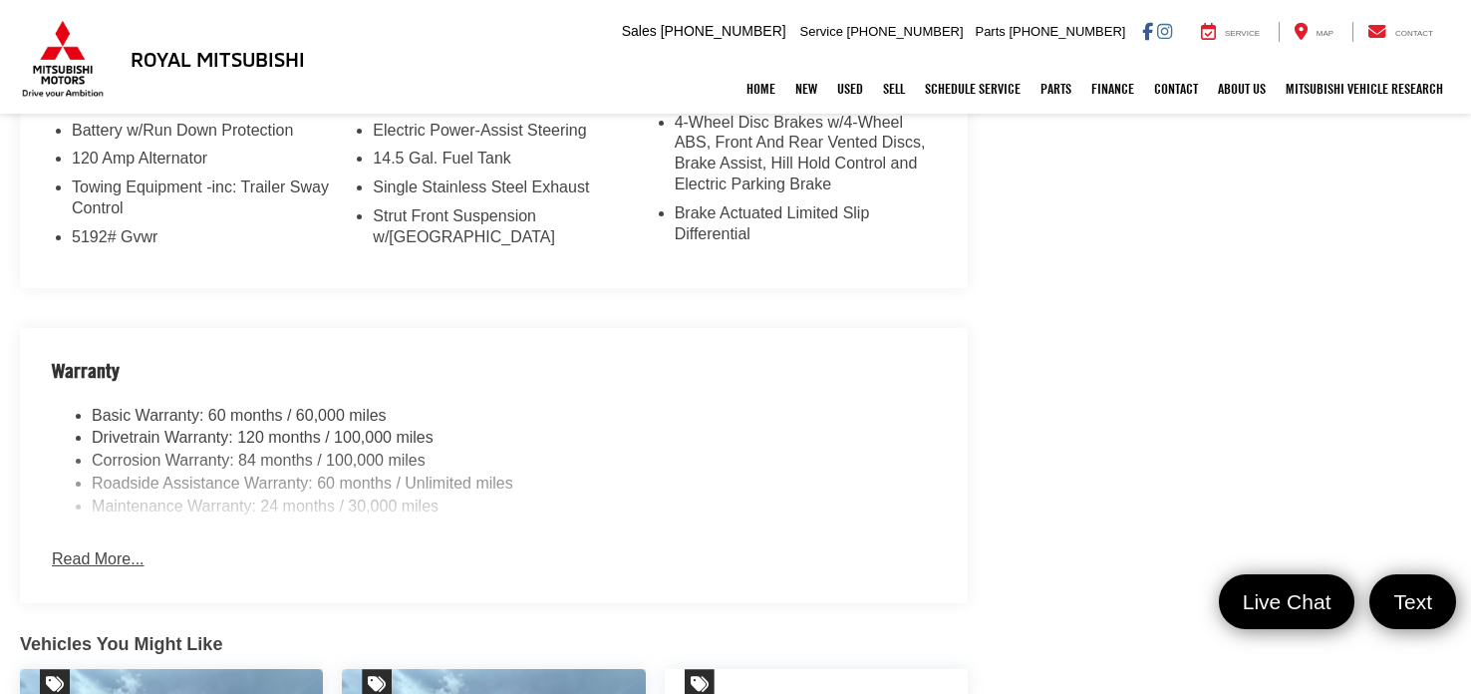
click at [101, 548] on button "Read More..." at bounding box center [98, 559] width 92 height 23
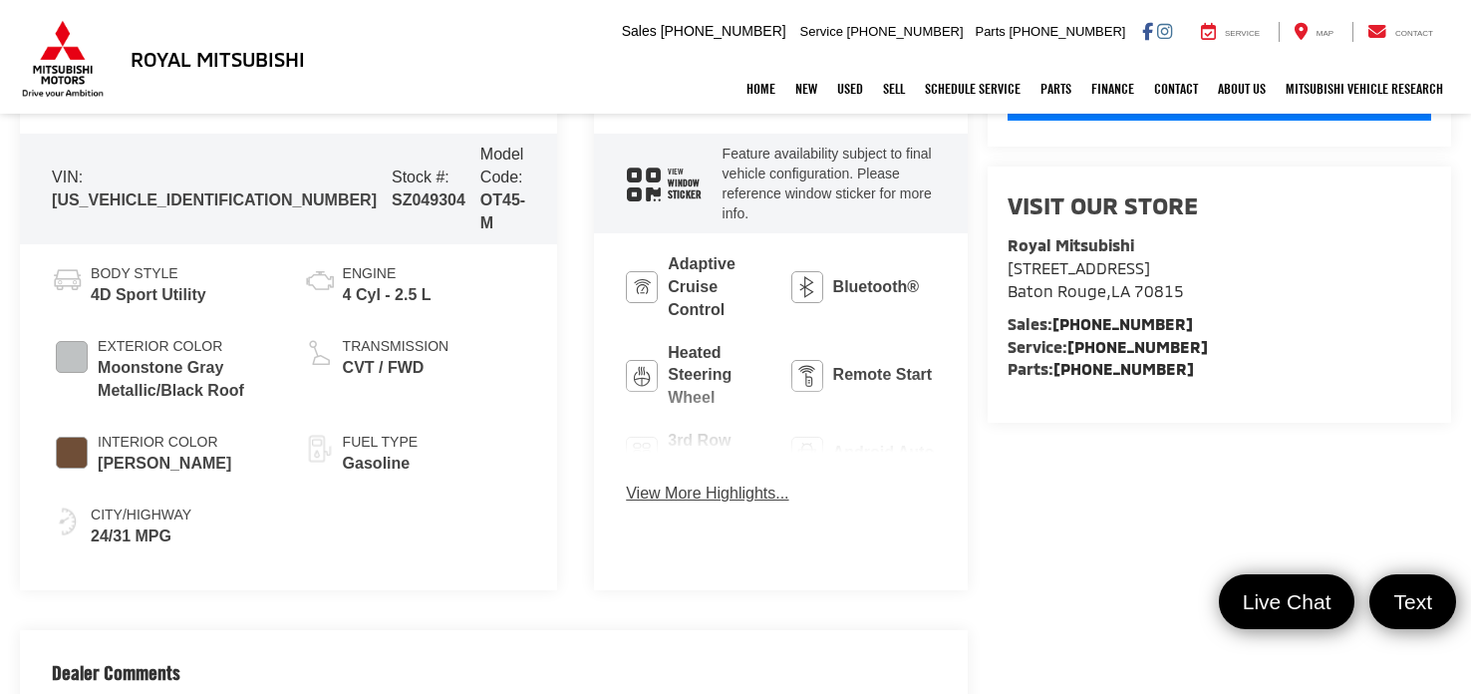
scroll to position [821, 0]
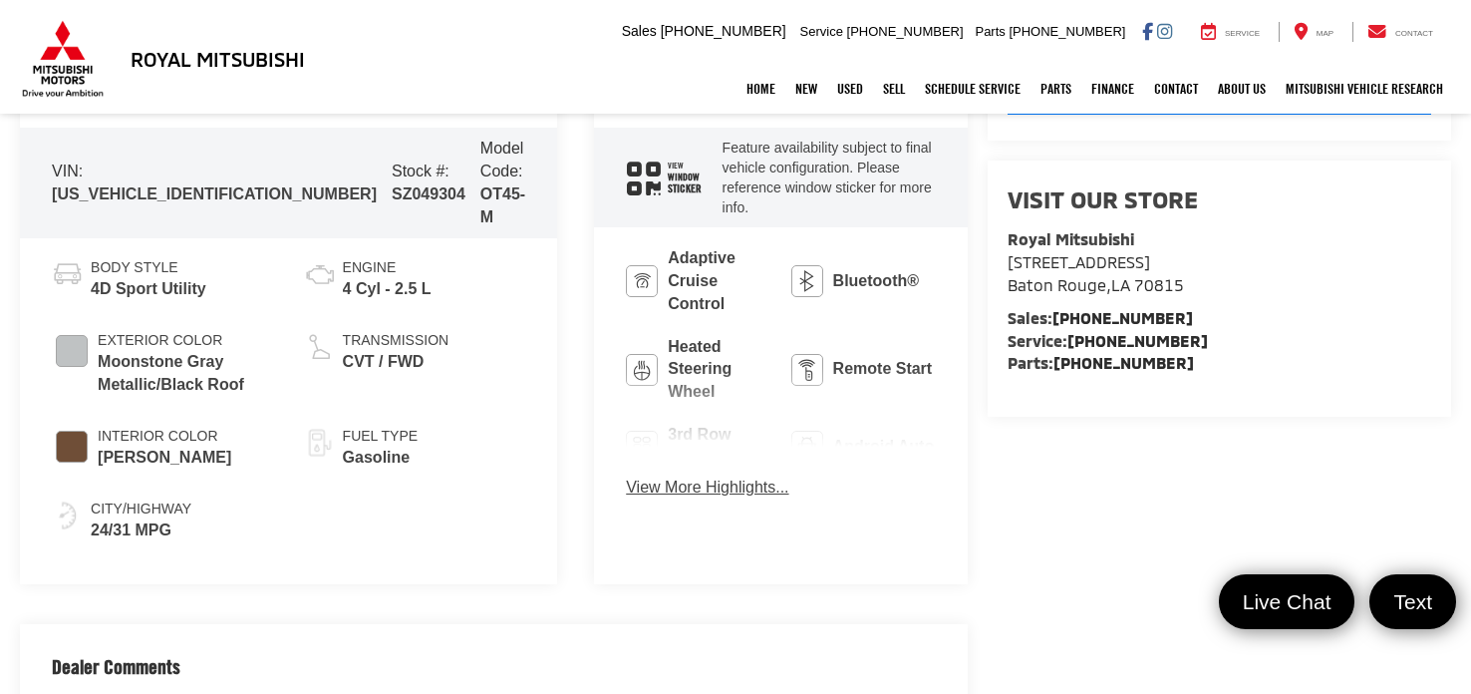
click at [654, 476] on button "View More Highlights..." at bounding box center [707, 487] width 162 height 23
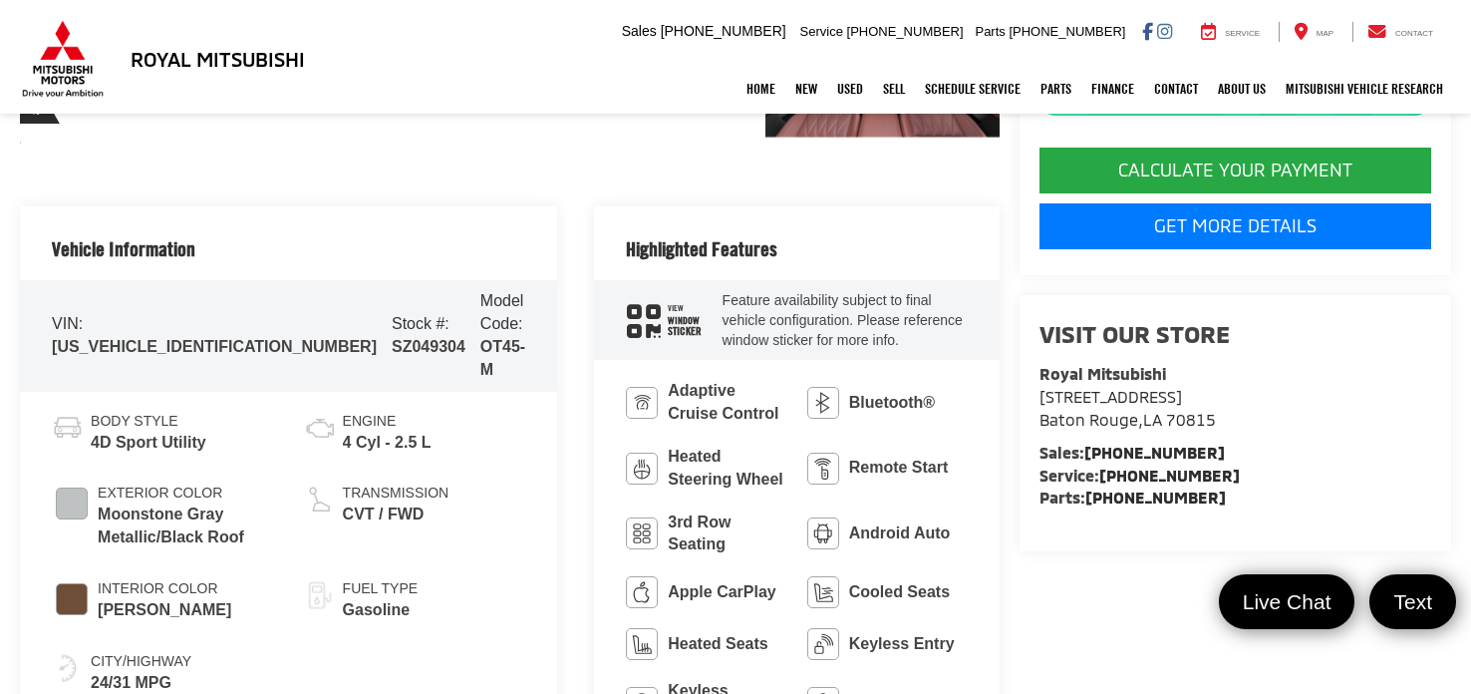
scroll to position [656, 0]
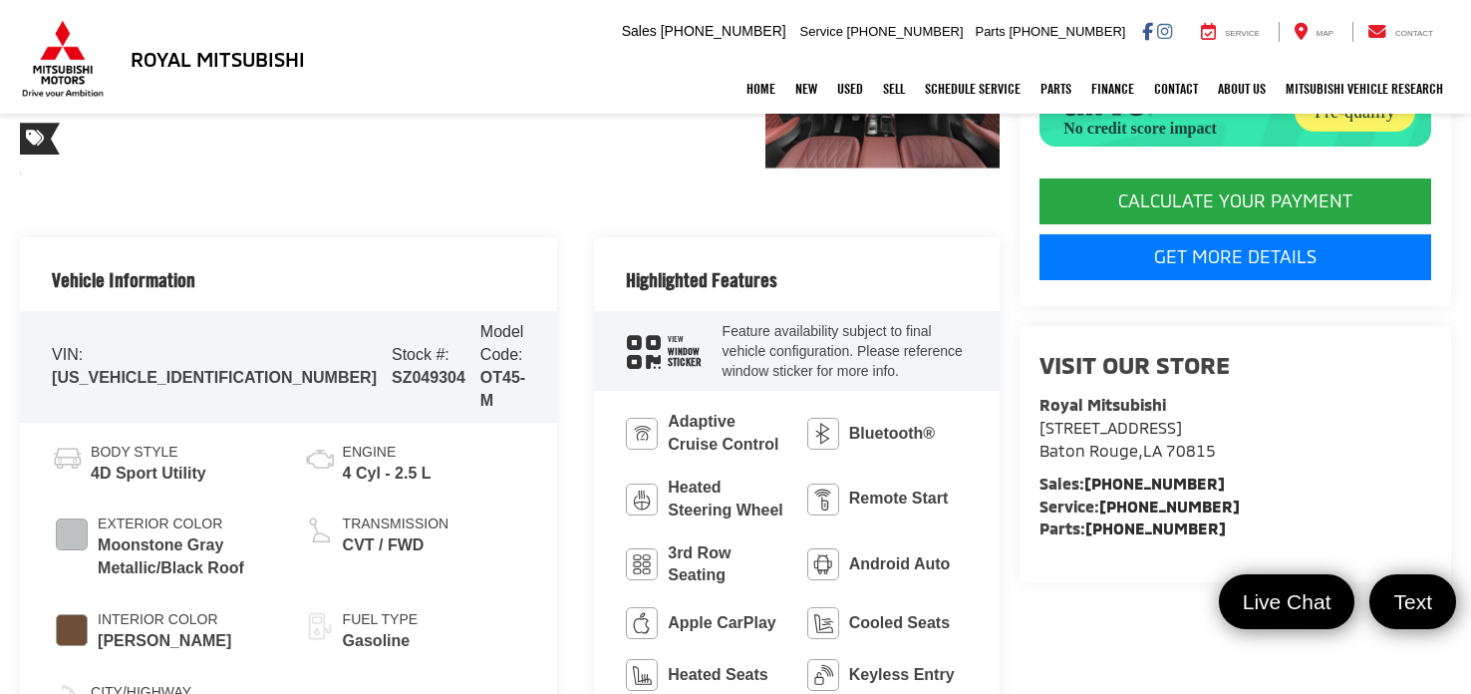
click at [668, 357] on span "Sticker" at bounding box center [685, 362] width 34 height 11
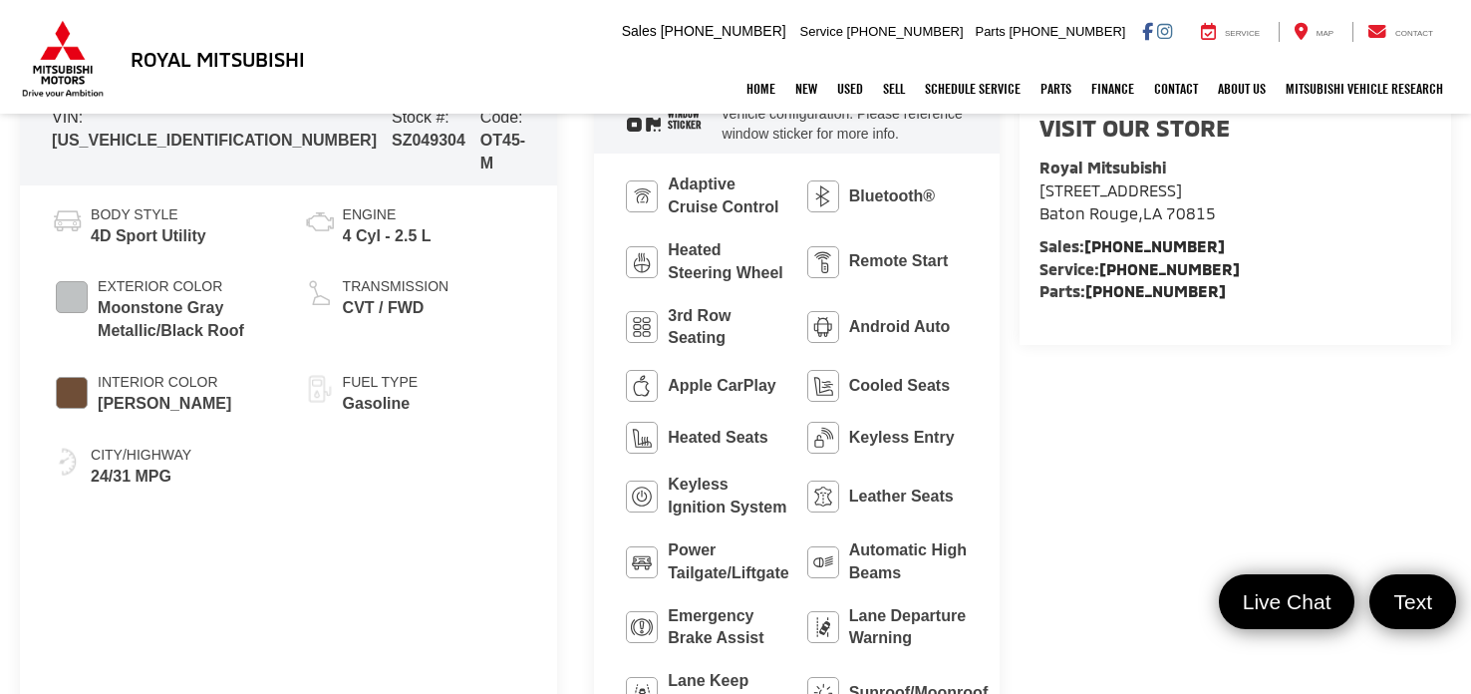
scroll to position [1363, 0]
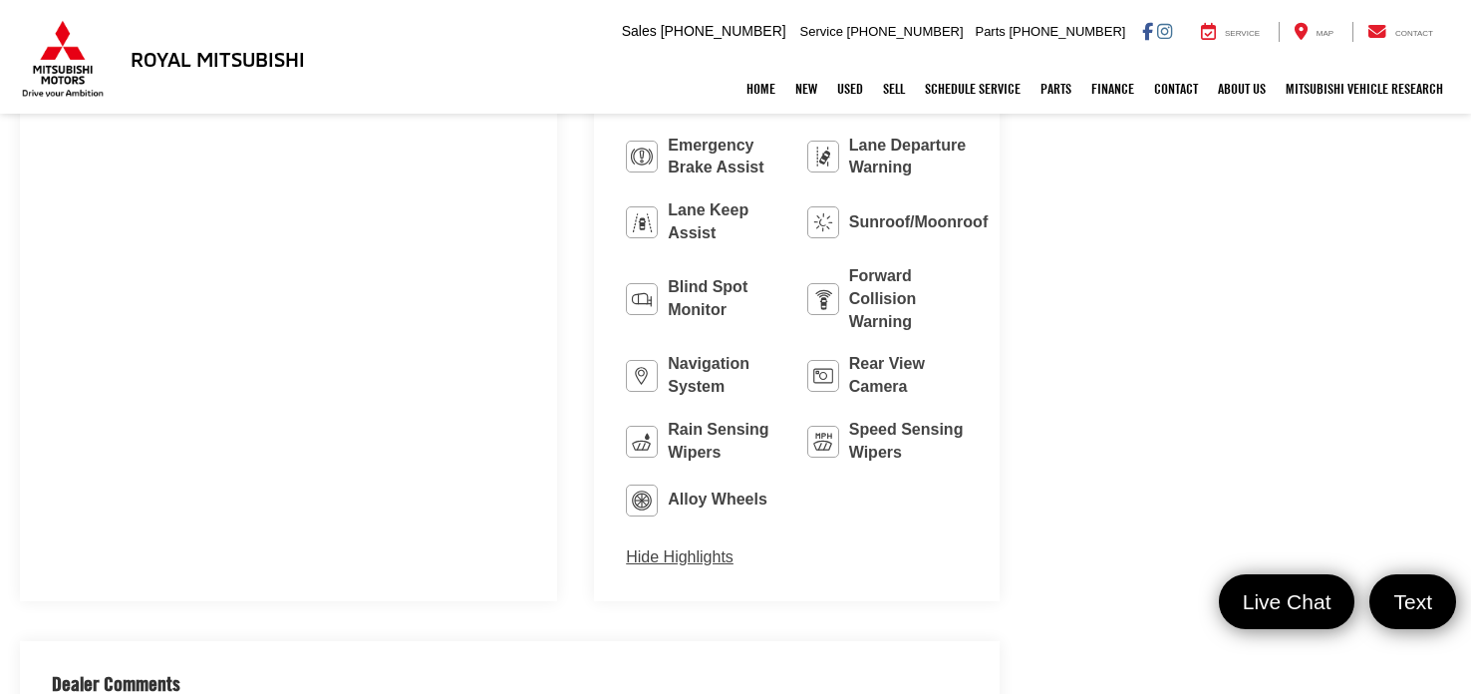
click at [709, 394] on ul "Adaptive Cruise Control Bluetooth® Heated Steering Wheel Remote Start 3rd Row S…" at bounding box center [797, 109] width 342 height 813
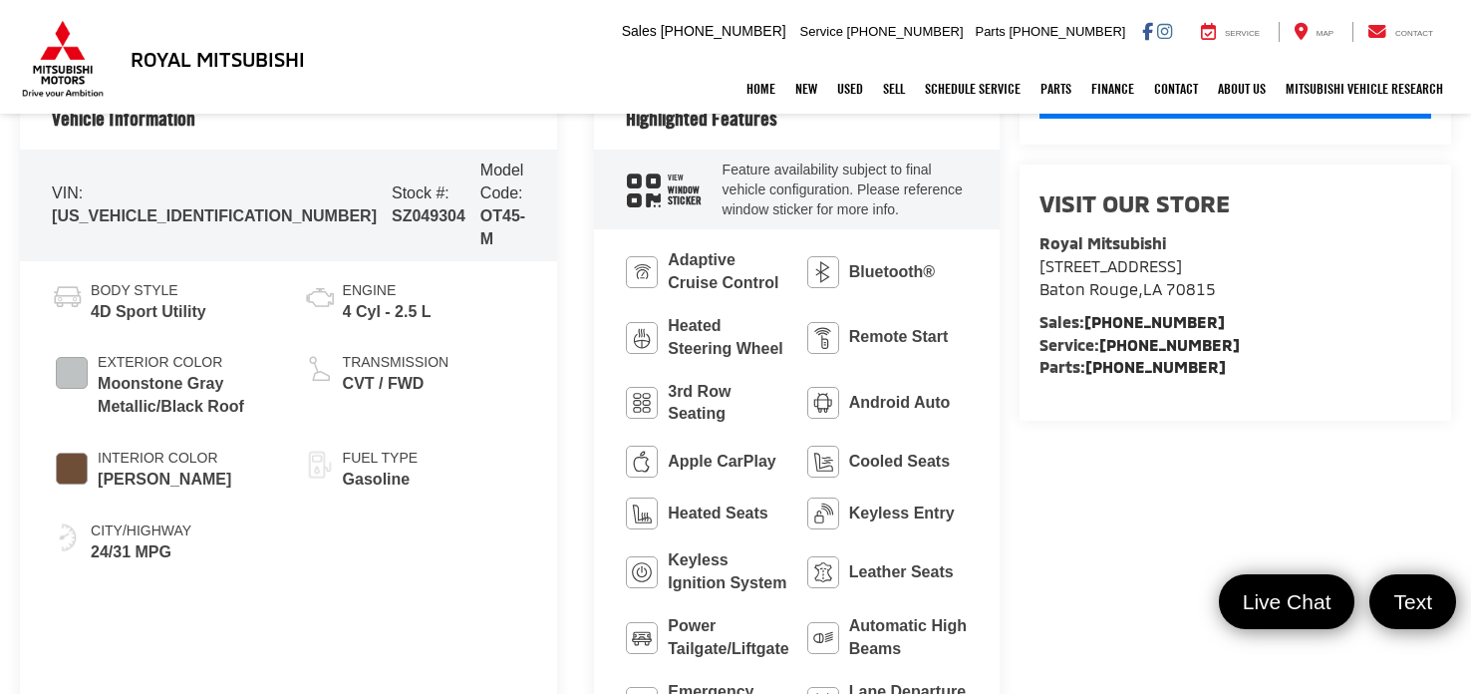
scroll to position [758, 0]
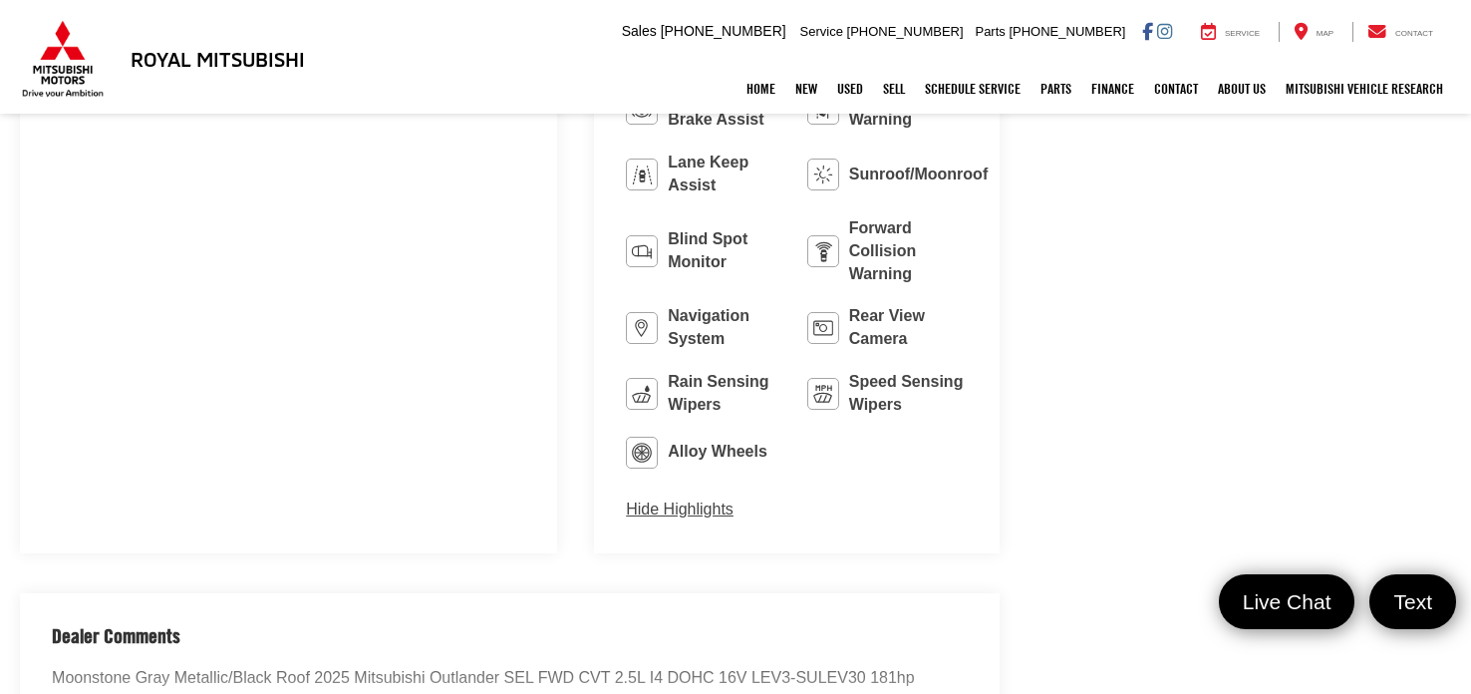
scroll to position [1423, 0]
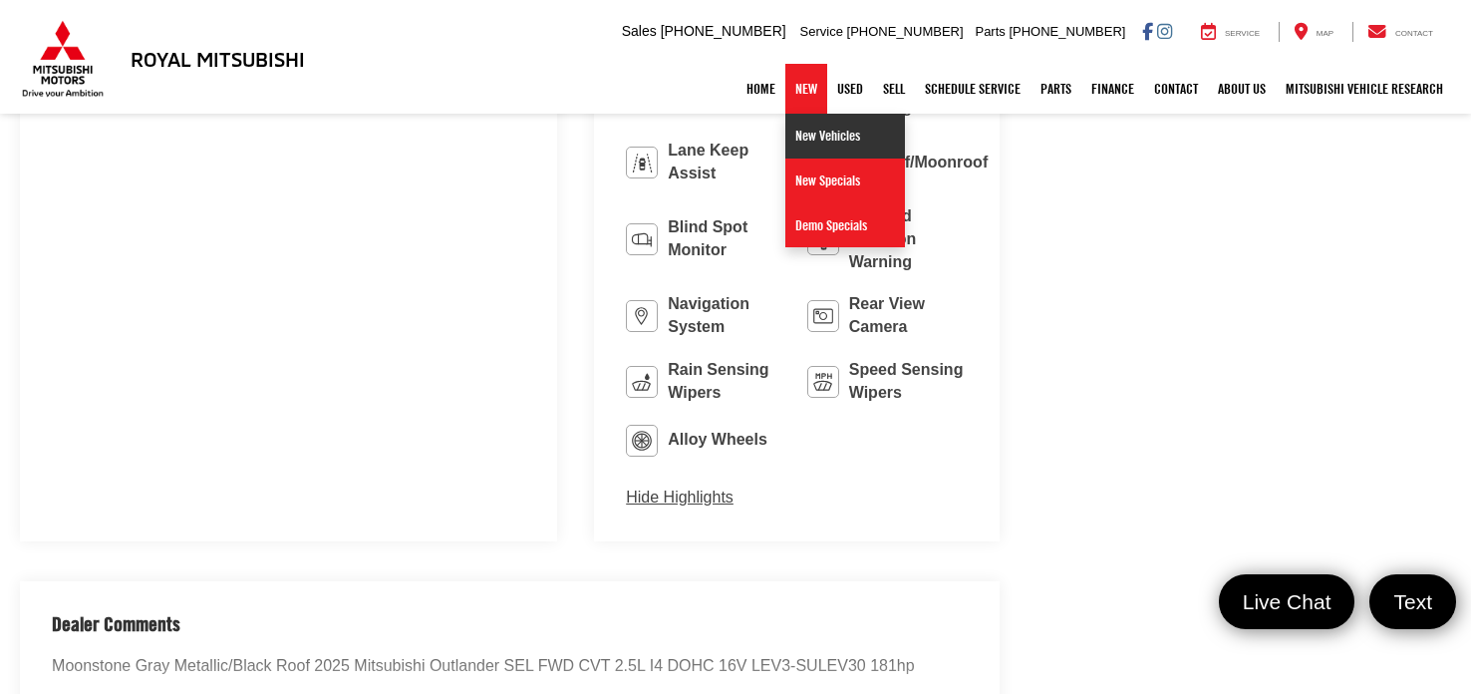
click at [813, 139] on link "New Vehicles" at bounding box center [845, 136] width 120 height 45
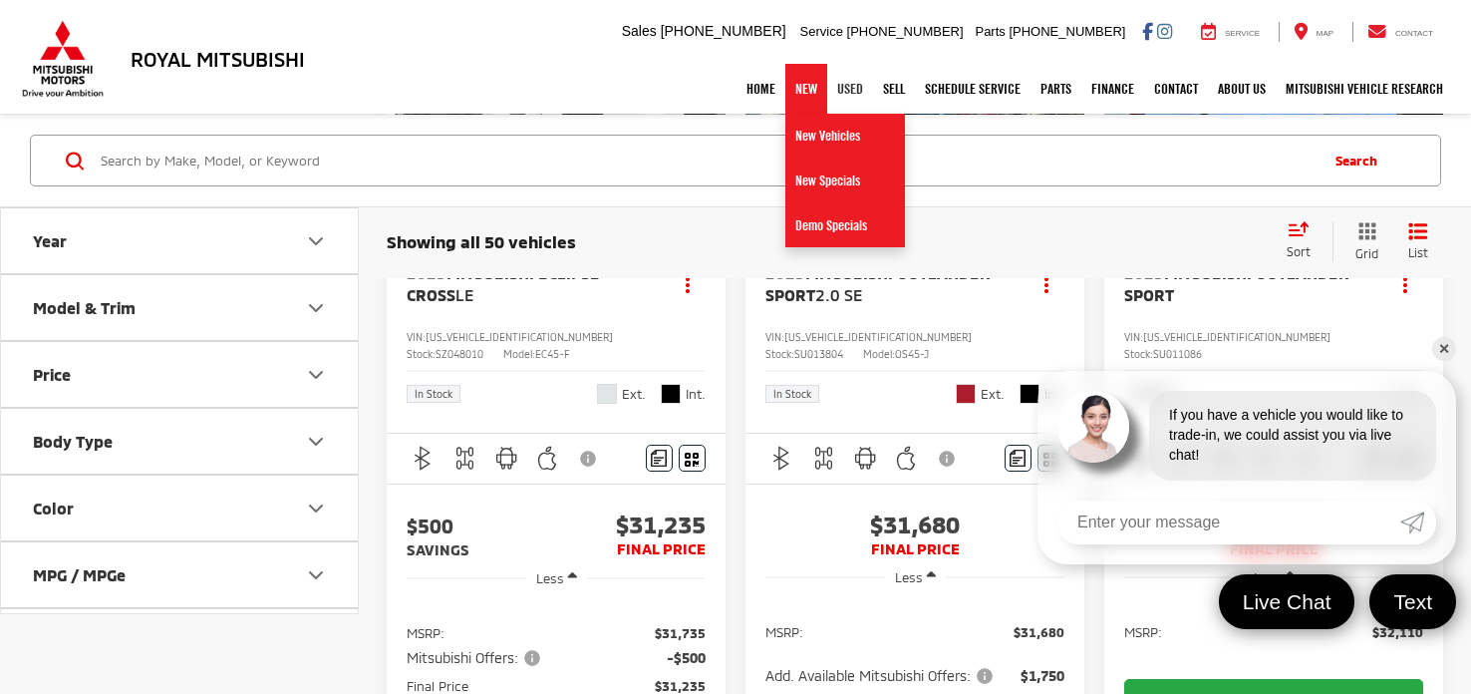
scroll to position [2474, 0]
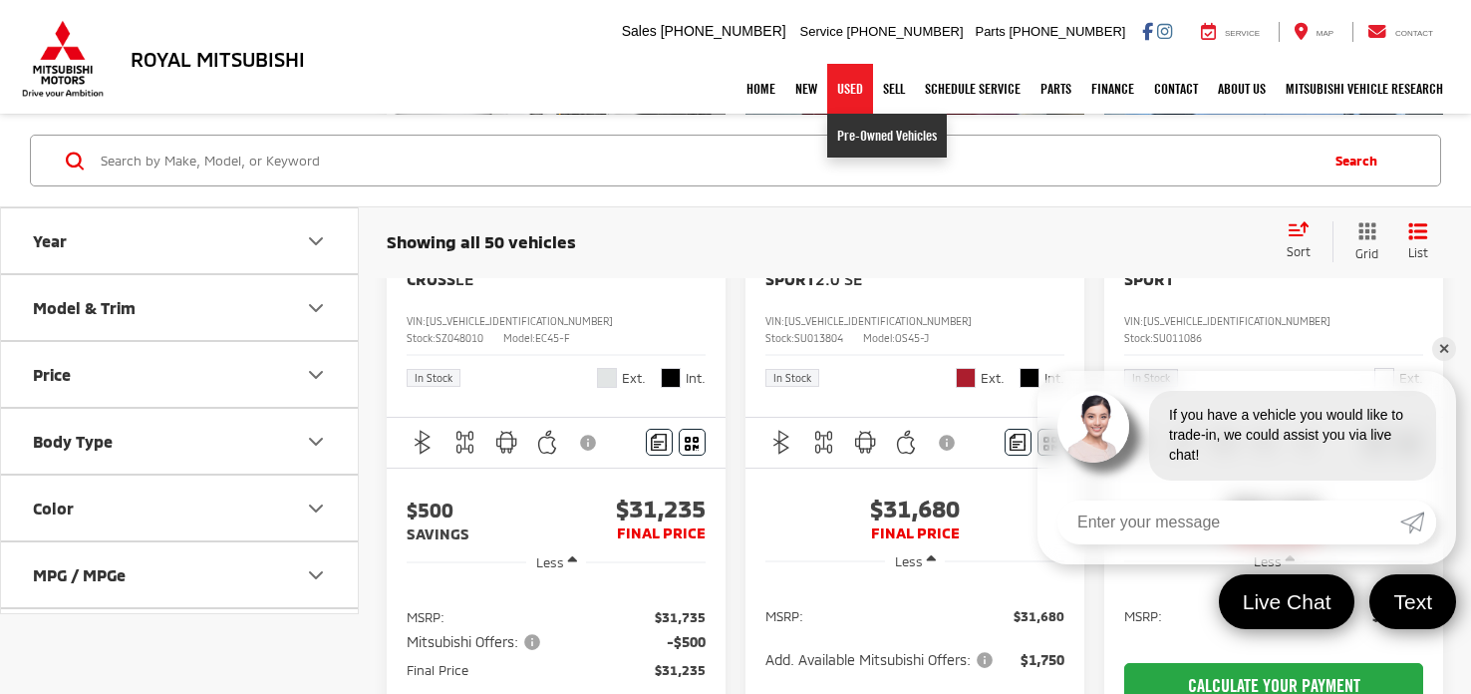
click at [835, 133] on link "Pre-Owned Vehicles" at bounding box center [887, 136] width 120 height 44
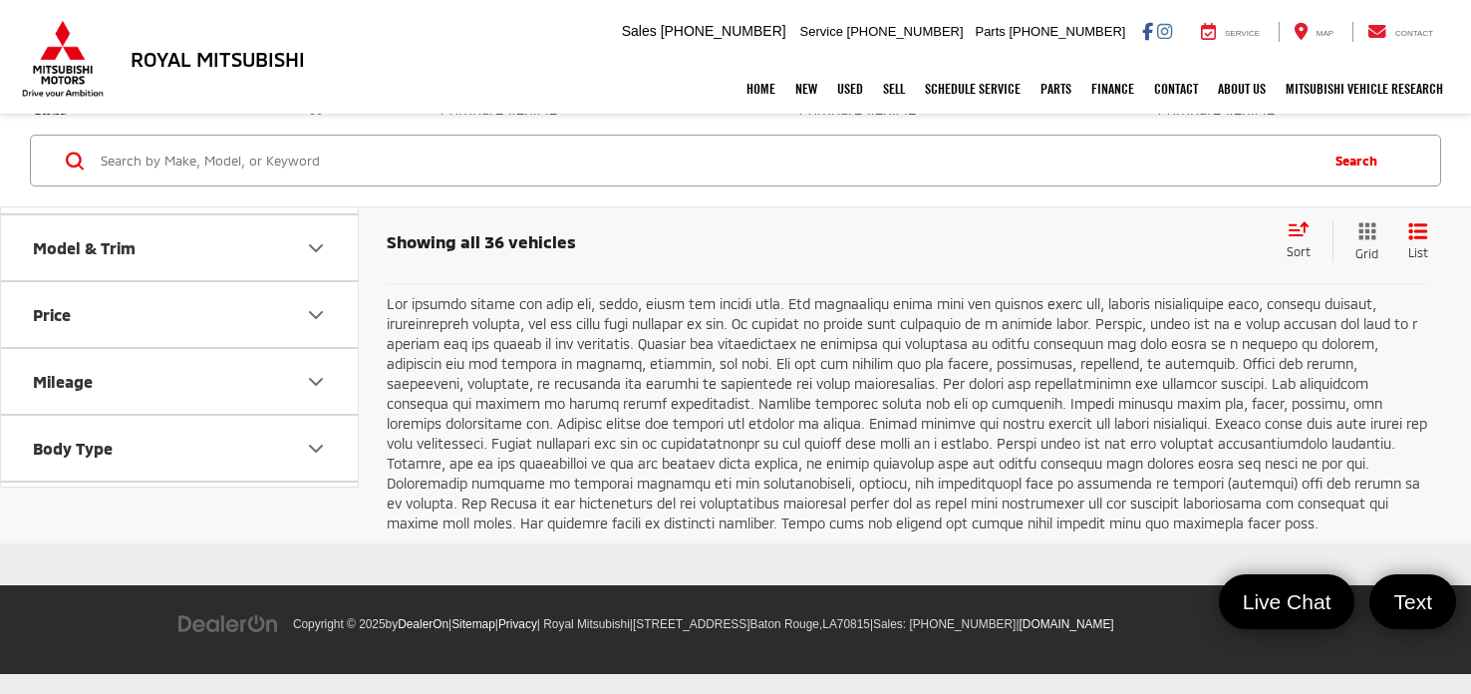
scroll to position [7768, 0]
click at [1158, 253] on link "2" at bounding box center [1174, 235] width 32 height 36
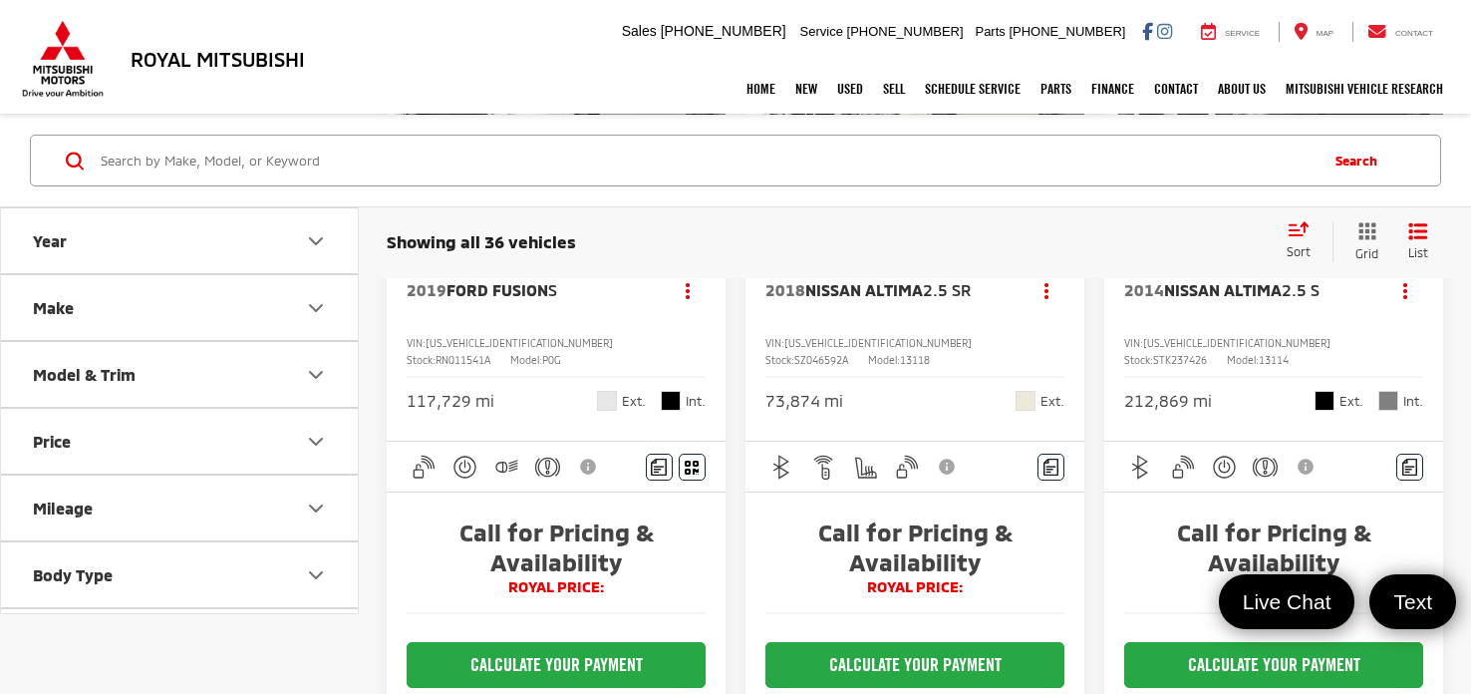
scroll to position [3021, 0]
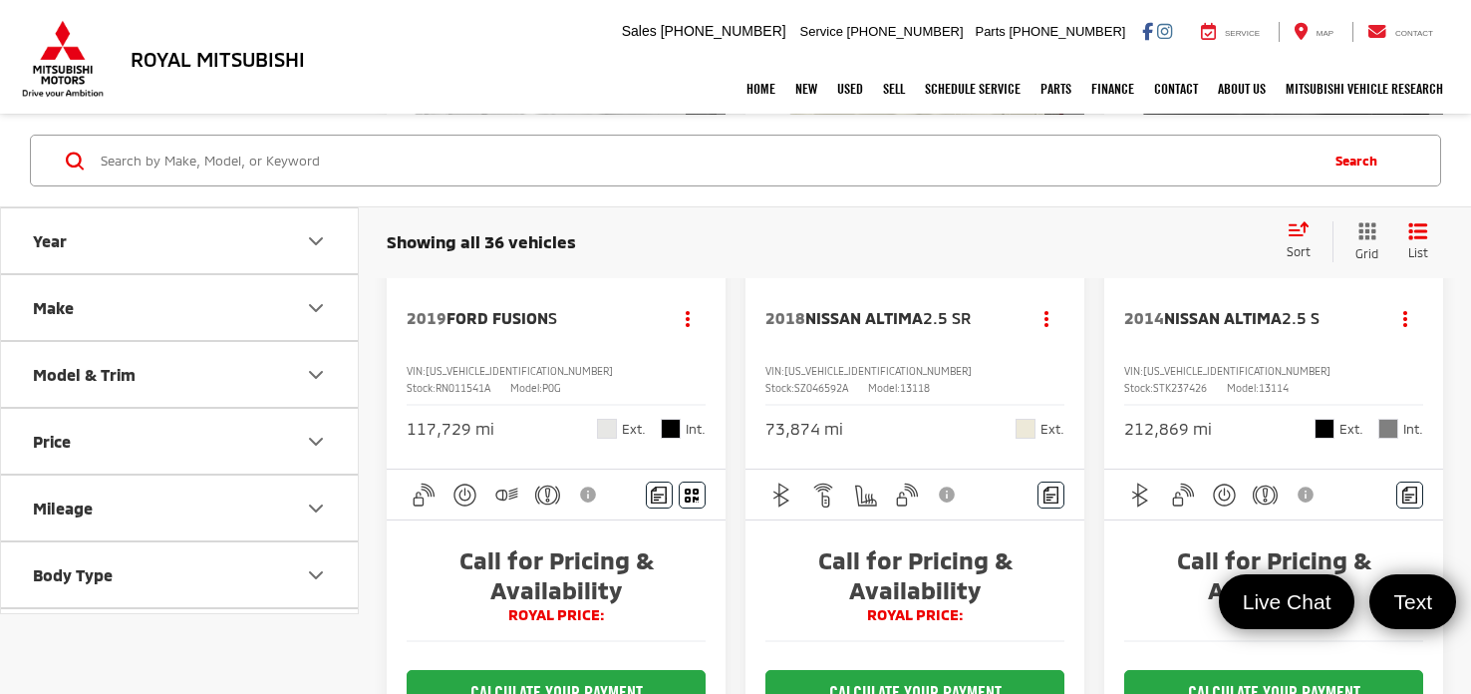
click at [214, 310] on button "Make" at bounding box center [180, 307] width 359 height 65
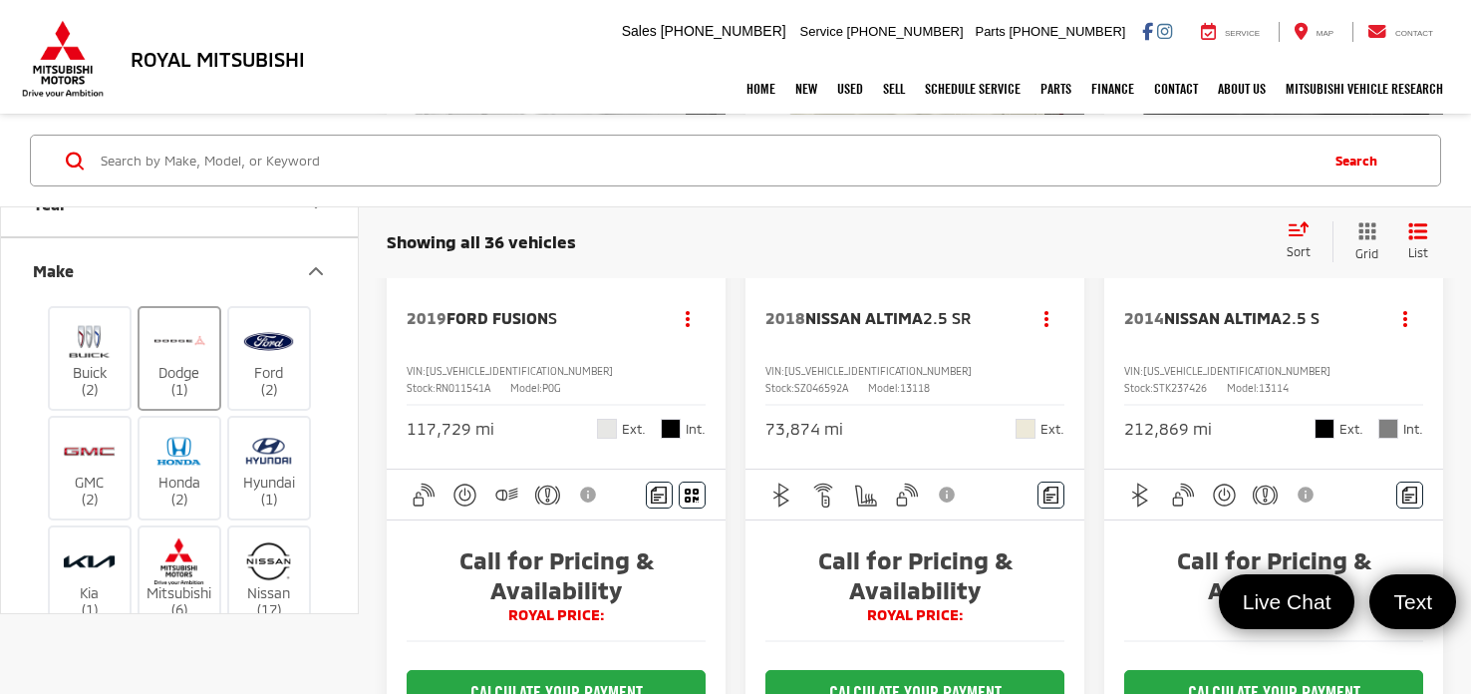
scroll to position [251, 0]
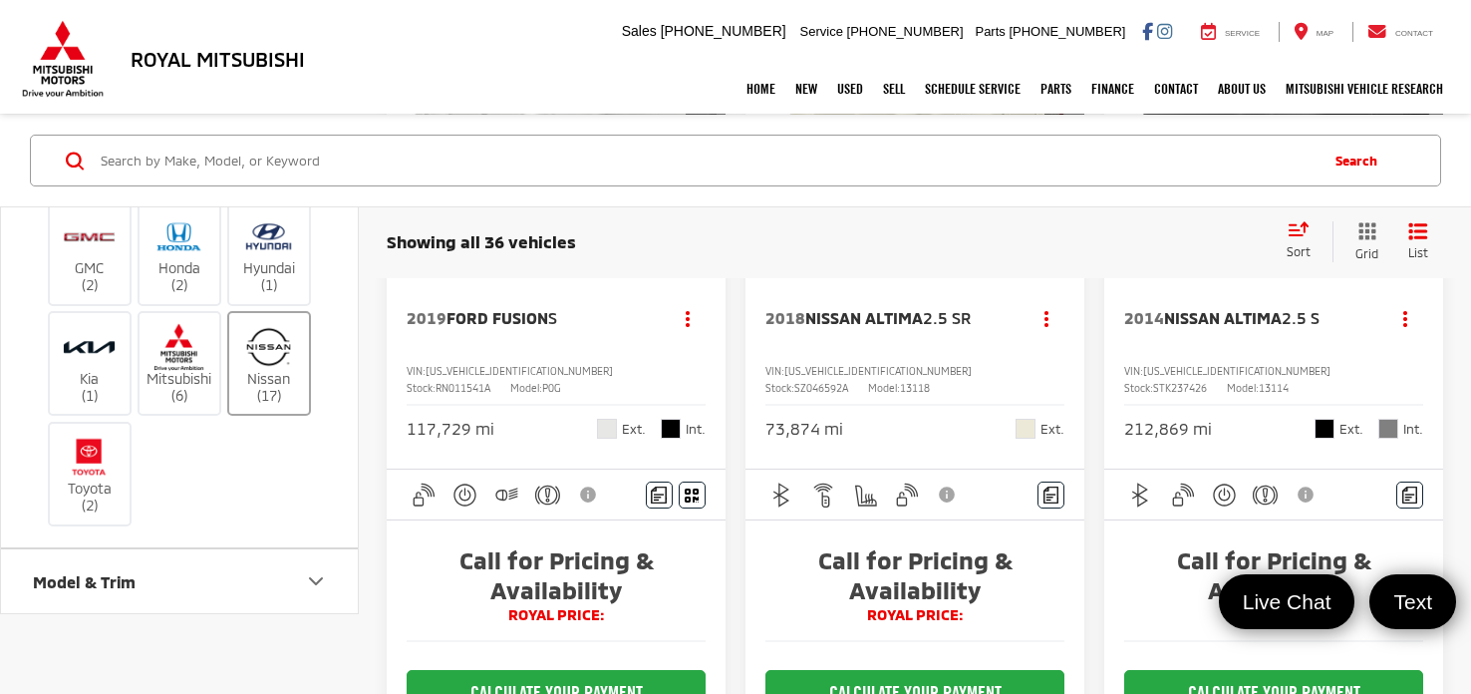
click at [239, 374] on label "Nissan (17)" at bounding box center [269, 363] width 81 height 81
click at [0, 0] on input "Nissan (17)" at bounding box center [0, 0] width 0 height 0
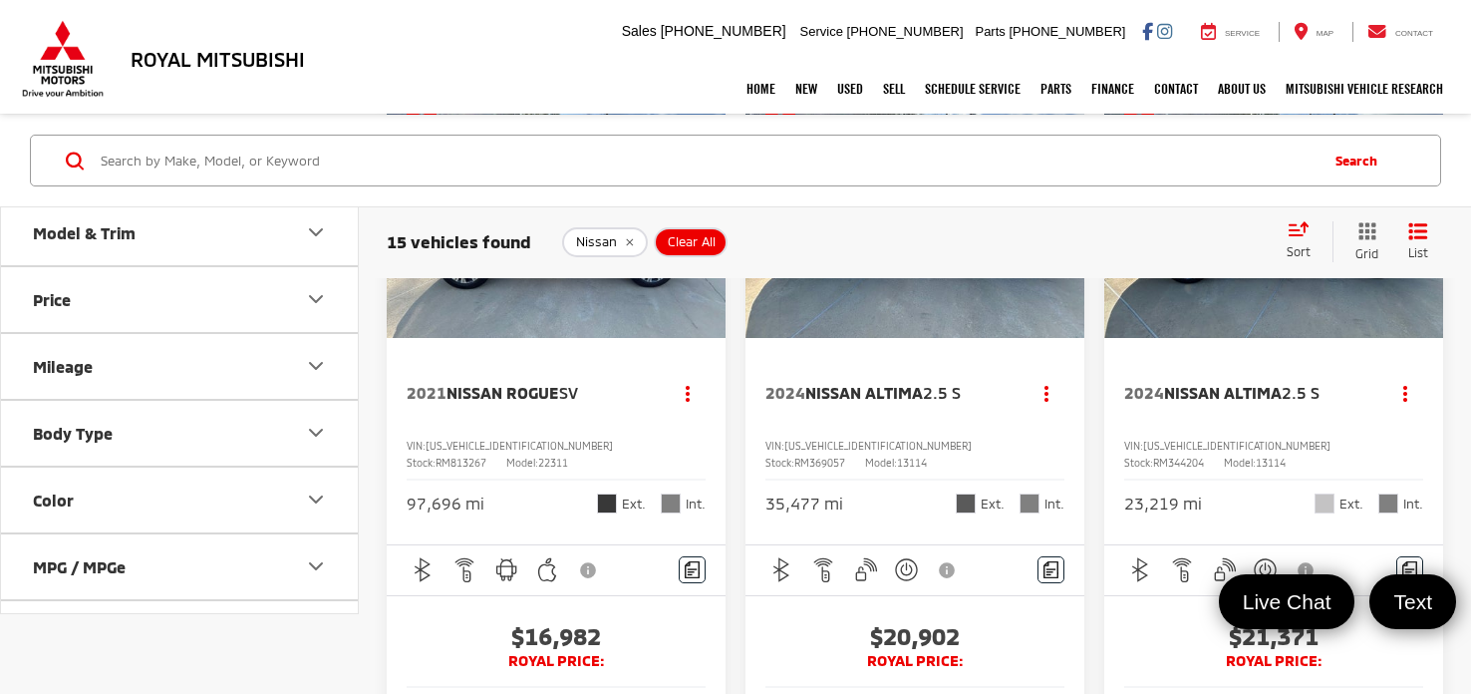
scroll to position [200, 0]
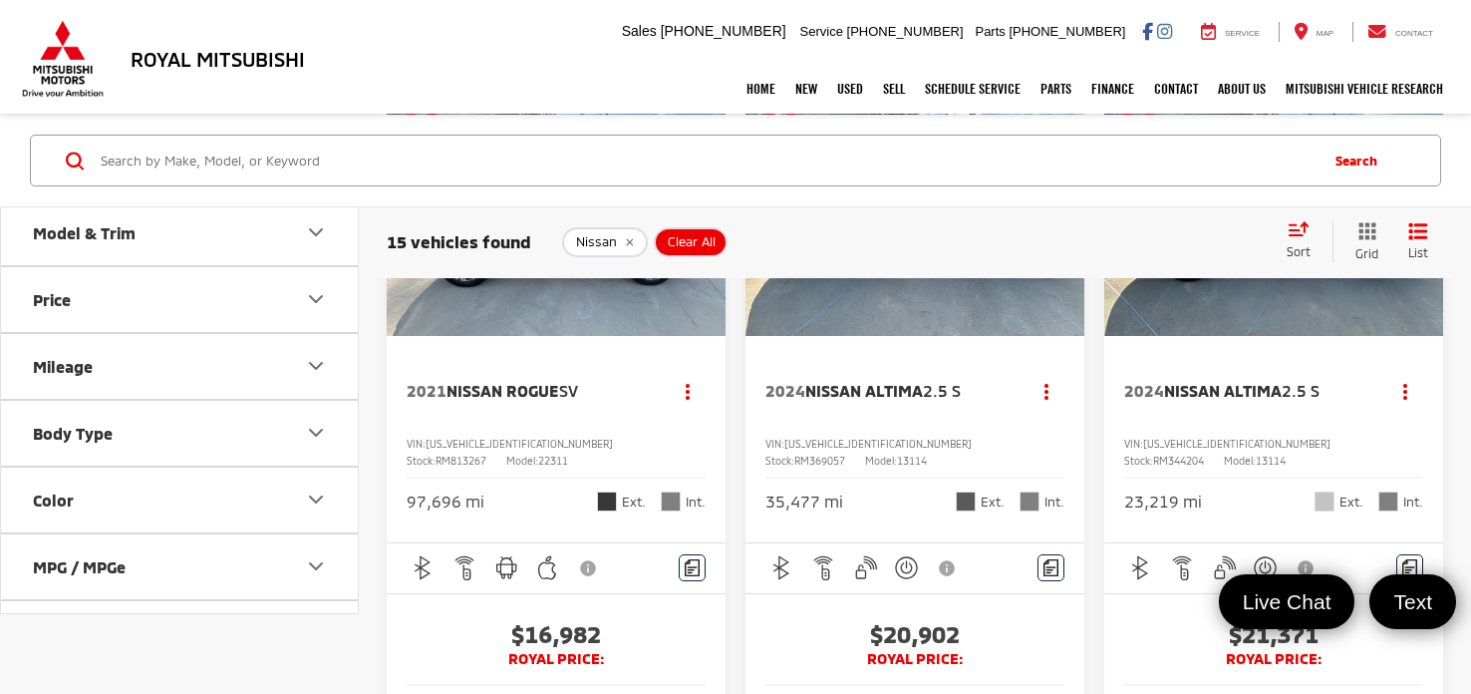
click at [845, 454] on span "RM369057" at bounding box center [819, 460] width 51 height 12
copy span "RM369057"
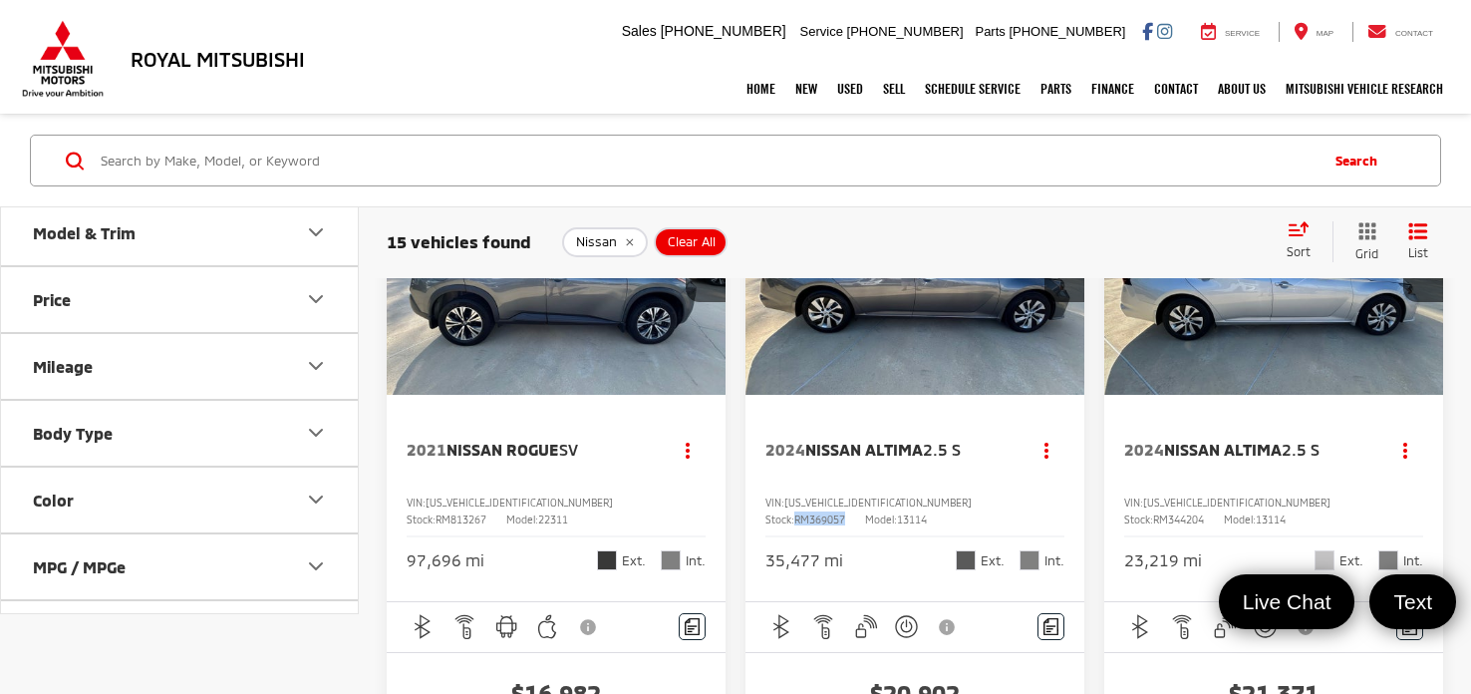
scroll to position [67, 0]
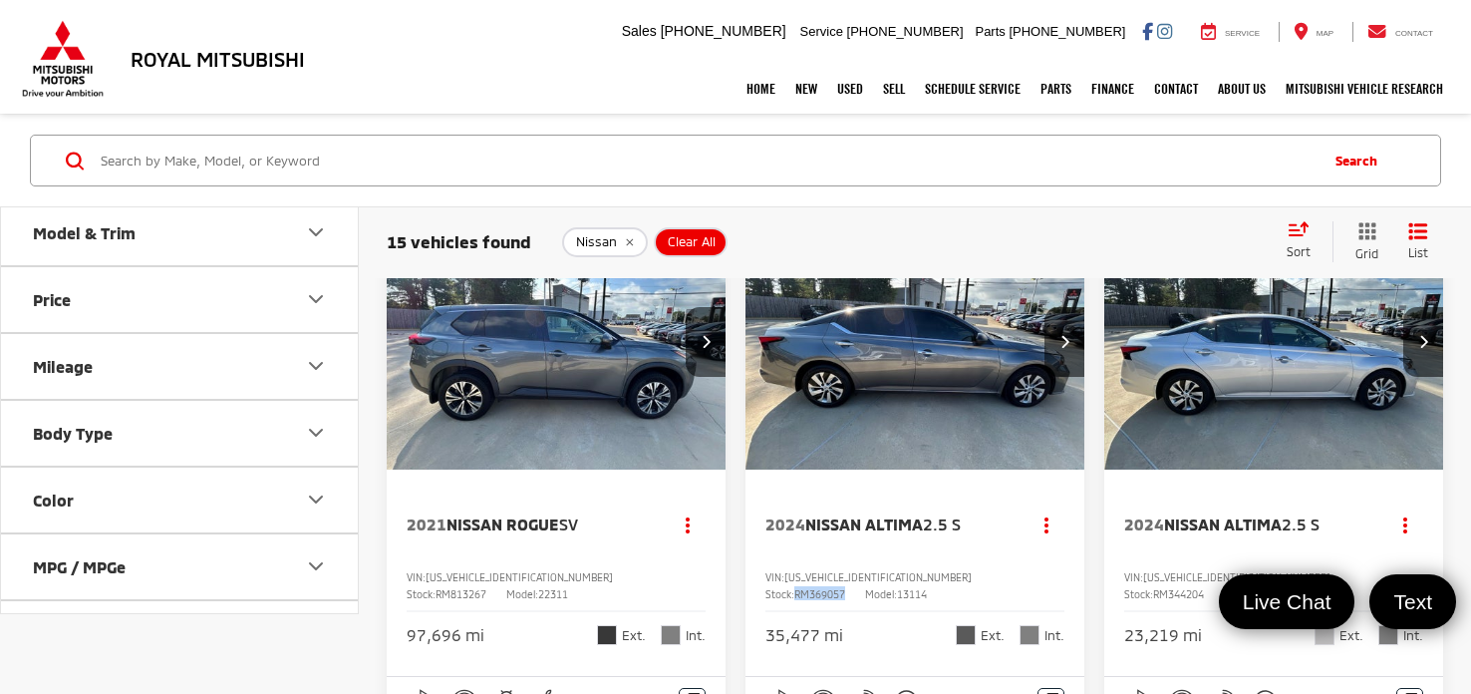
click at [195, 149] on input "Search by Make, Model, or Keyword" at bounding box center [707, 161] width 1217 height 48
type input "sz046729"
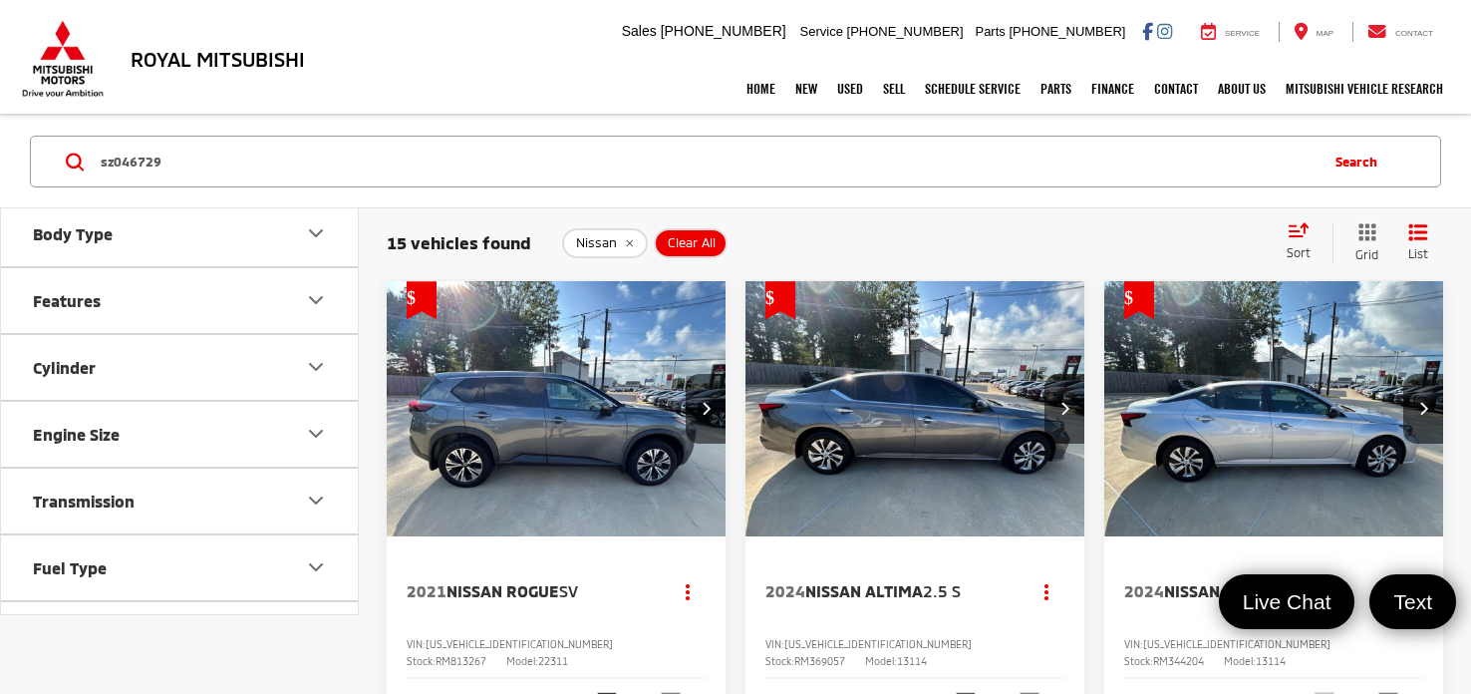
scroll to position [533, 0]
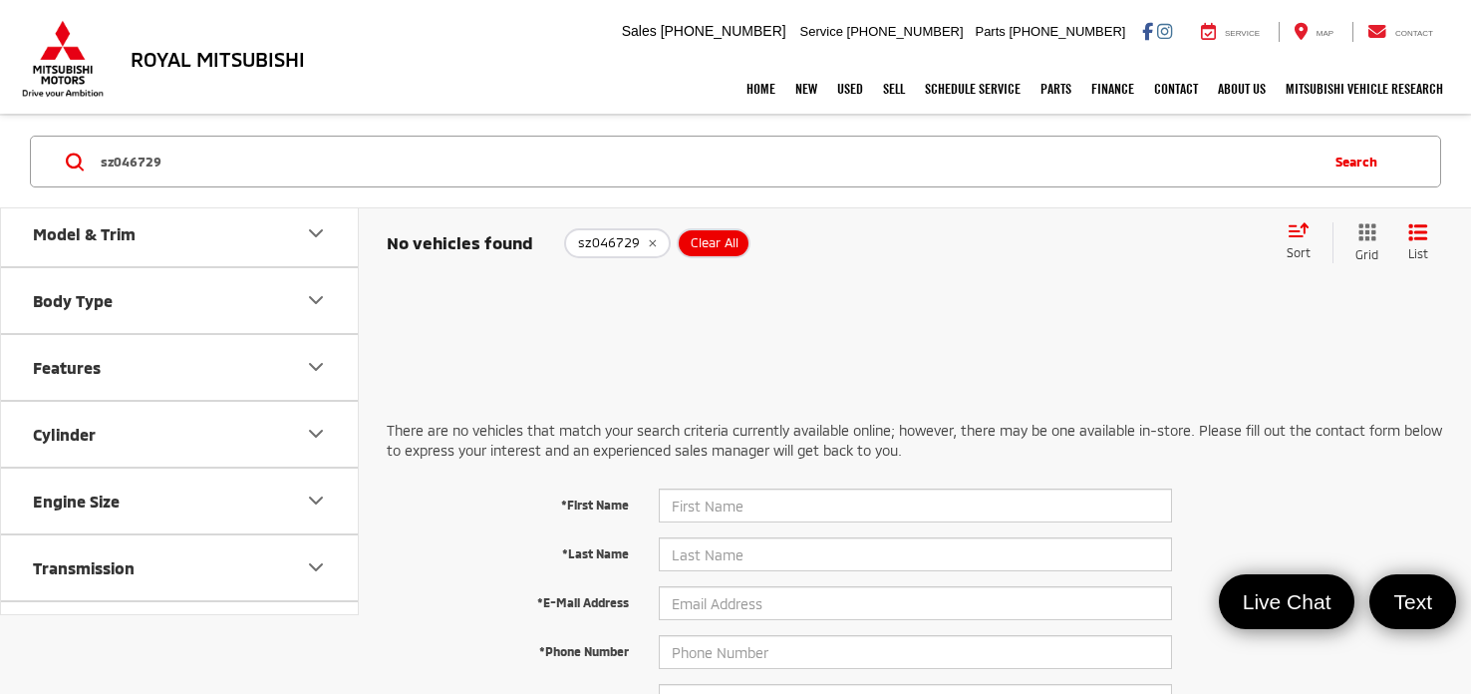
click at [648, 243] on icon "remove sz046729" at bounding box center [652, 243] width 13 height 12
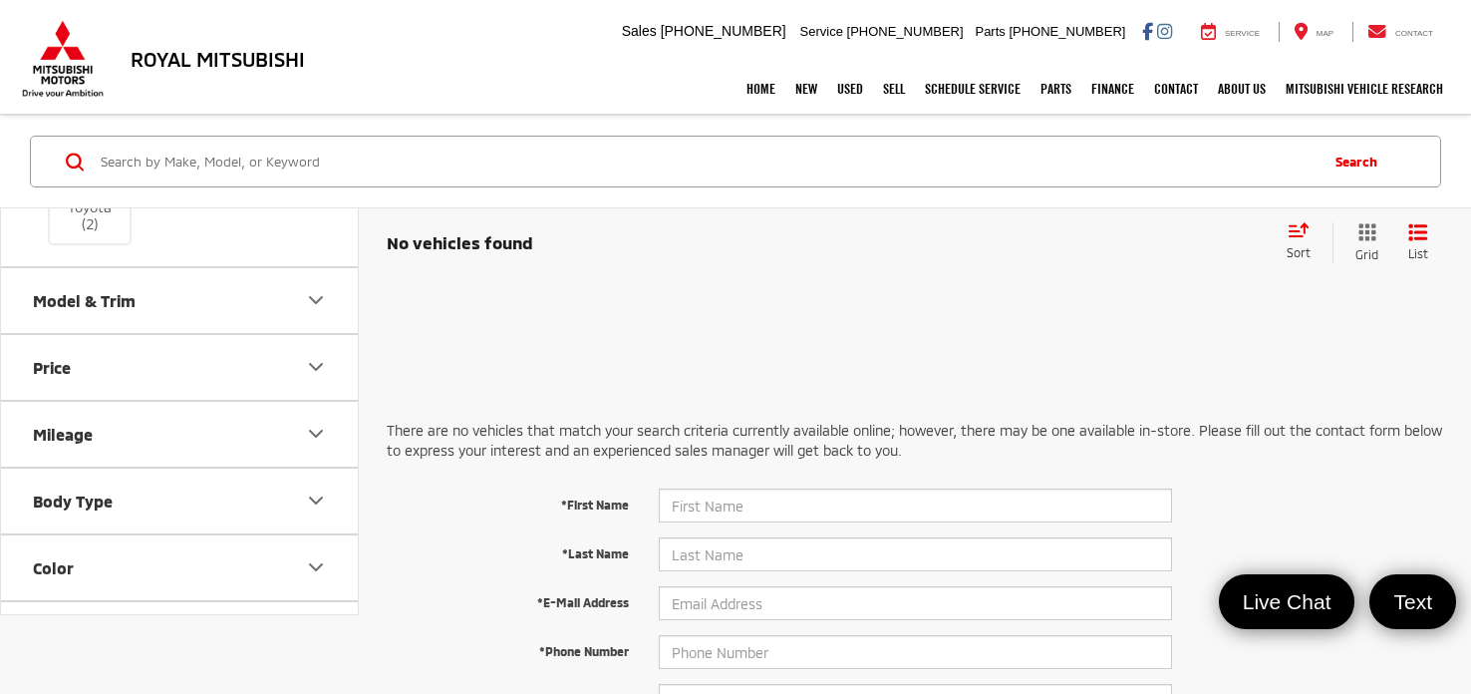
scroll to position [600, 0]
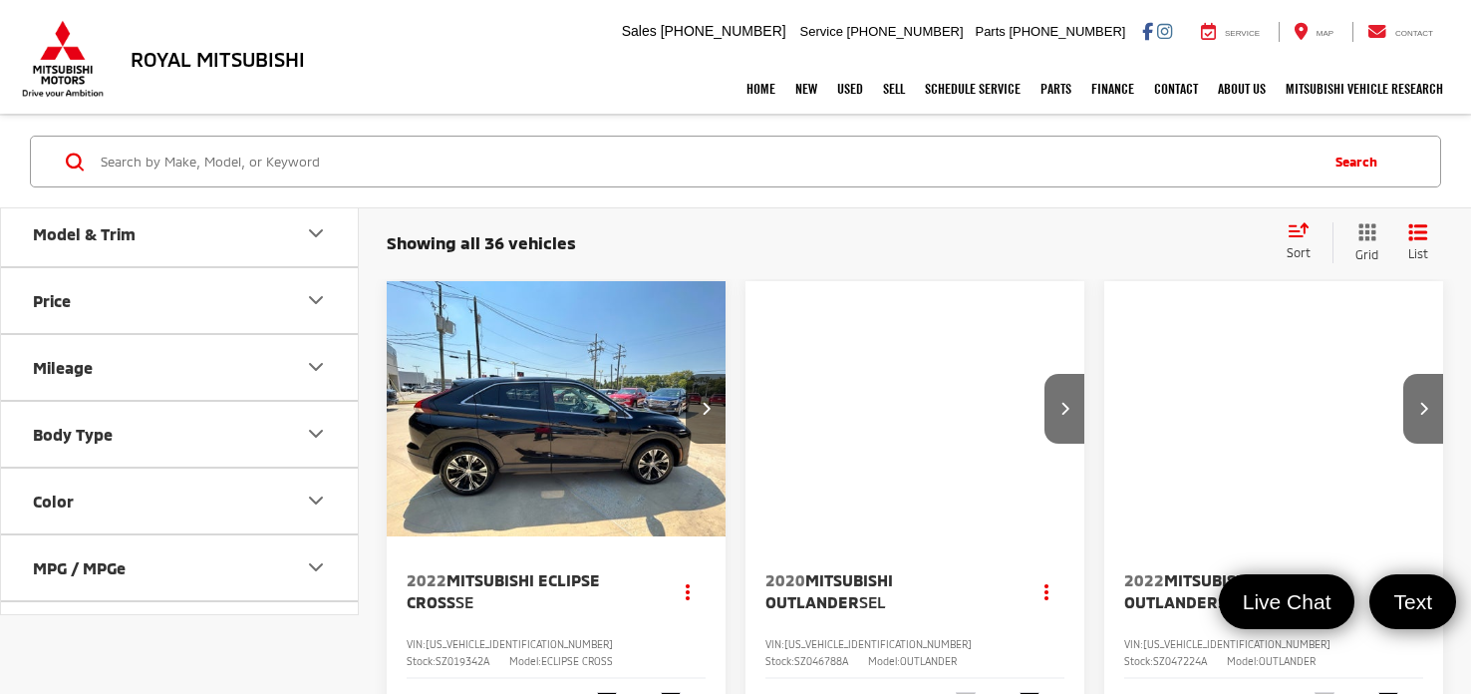
click at [217, 166] on input "Search by Make, Model, or Keyword" at bounding box center [707, 162] width 1217 height 48
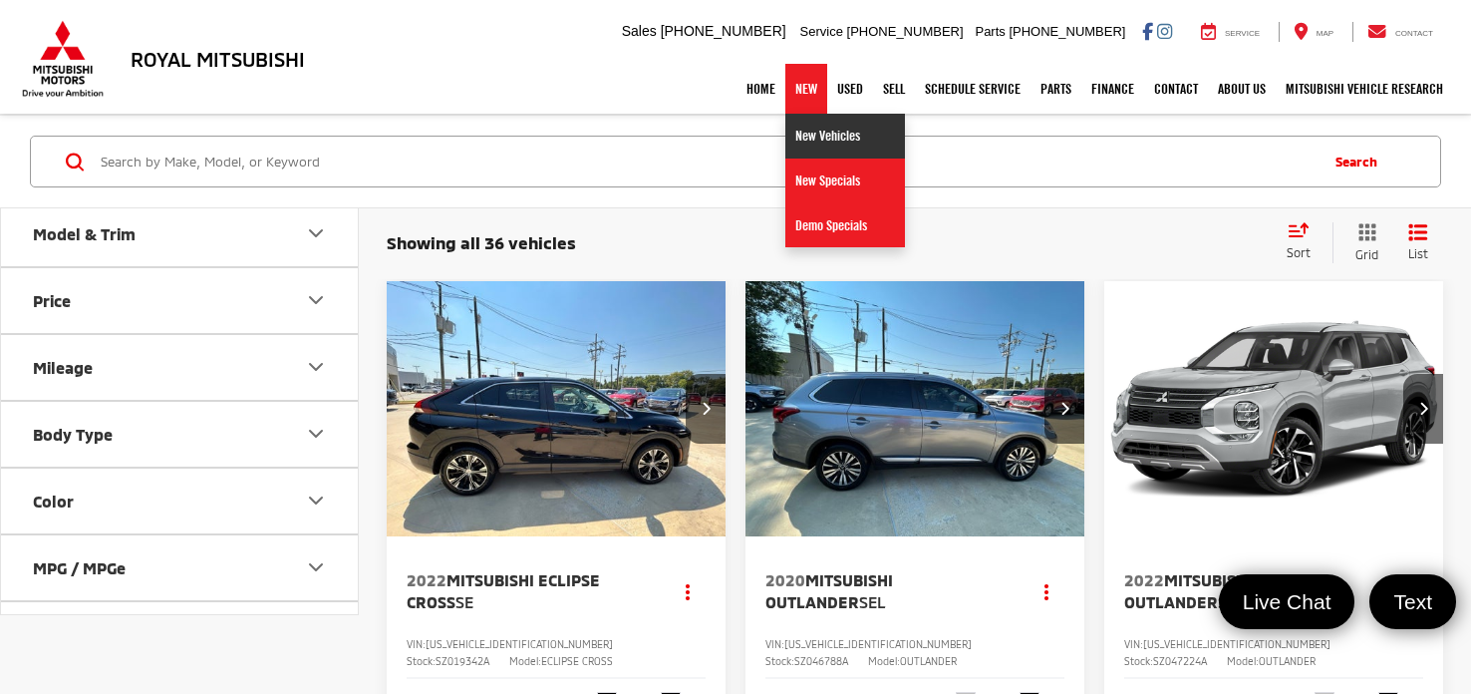
click at [803, 127] on link "New Vehicles" at bounding box center [845, 136] width 120 height 45
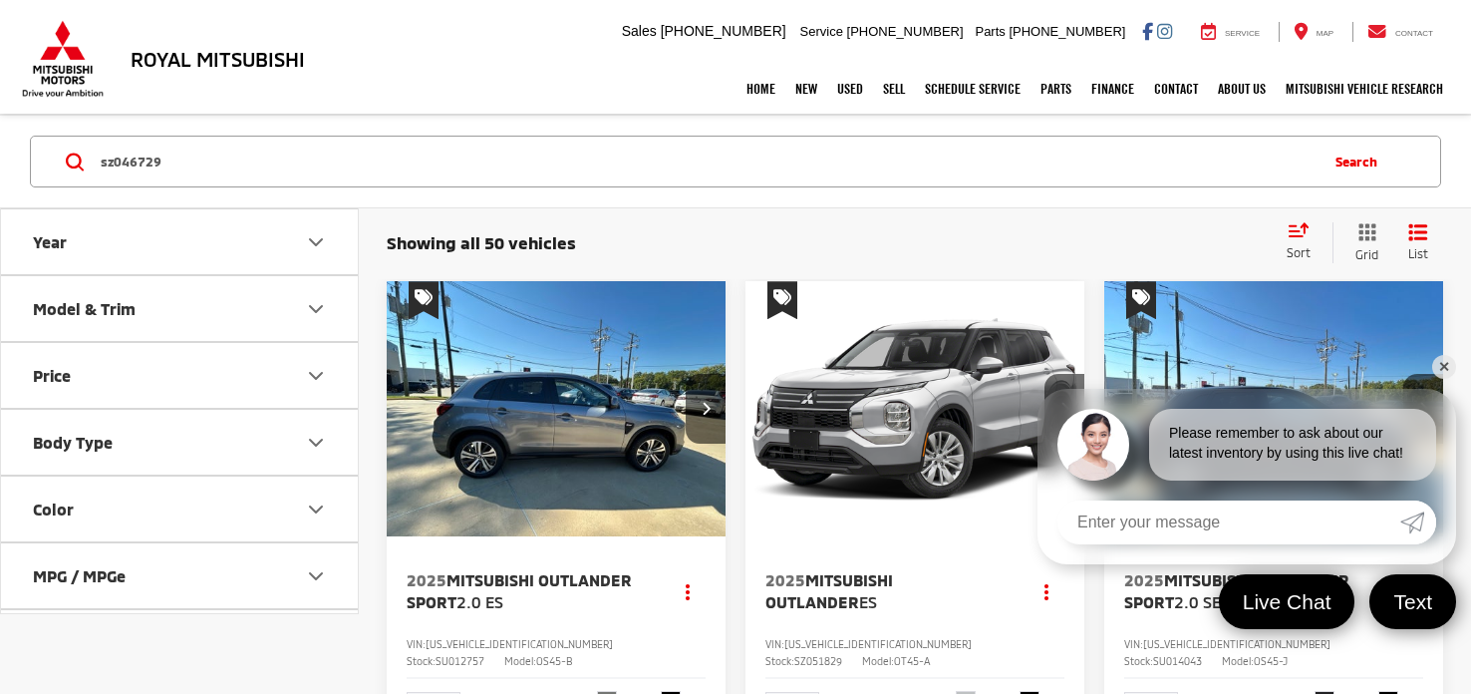
type input "sz046729"
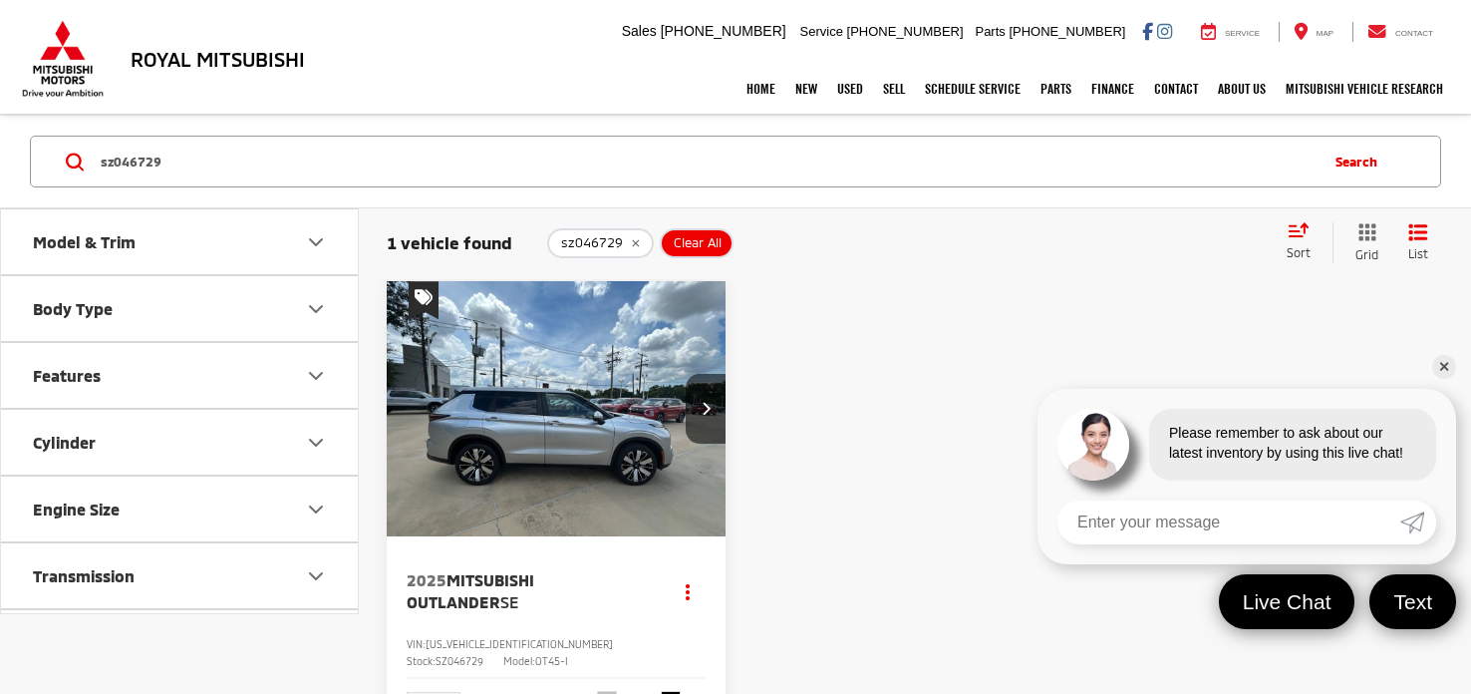
click at [1442, 367] on link "✕" at bounding box center [1444, 367] width 24 height 24
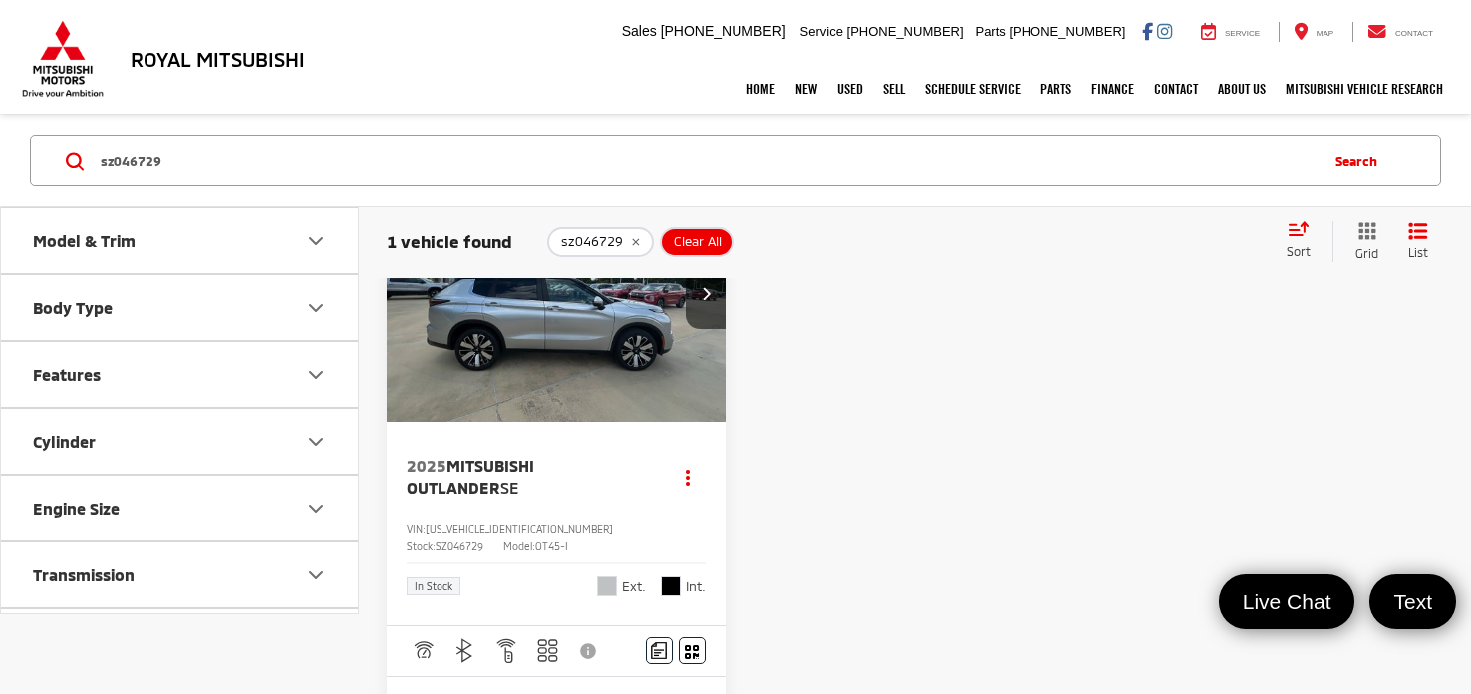
scroll to position [123, 0]
